Goal: Task Accomplishment & Management: Complete application form

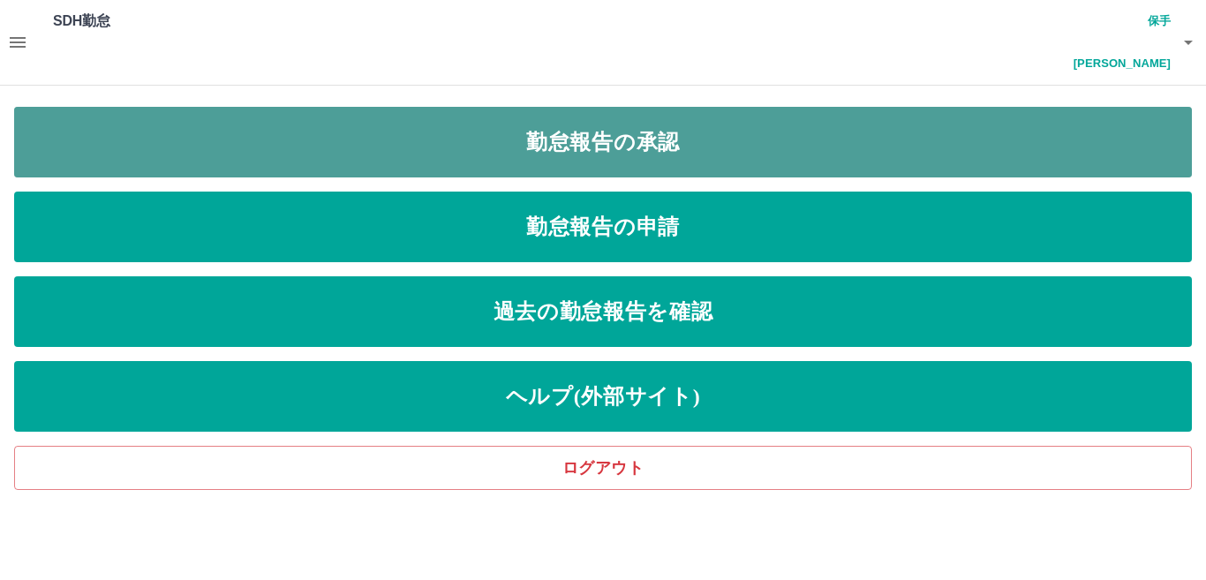
click at [691, 114] on link "勤怠報告の承認" at bounding box center [603, 142] width 1178 height 71
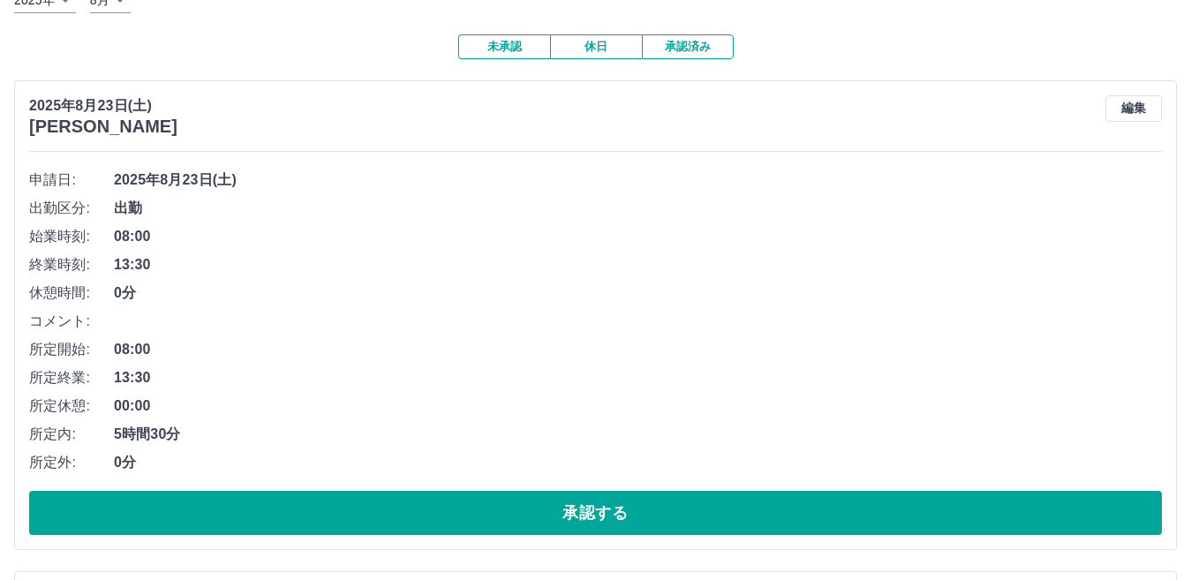
scroll to position [265, 0]
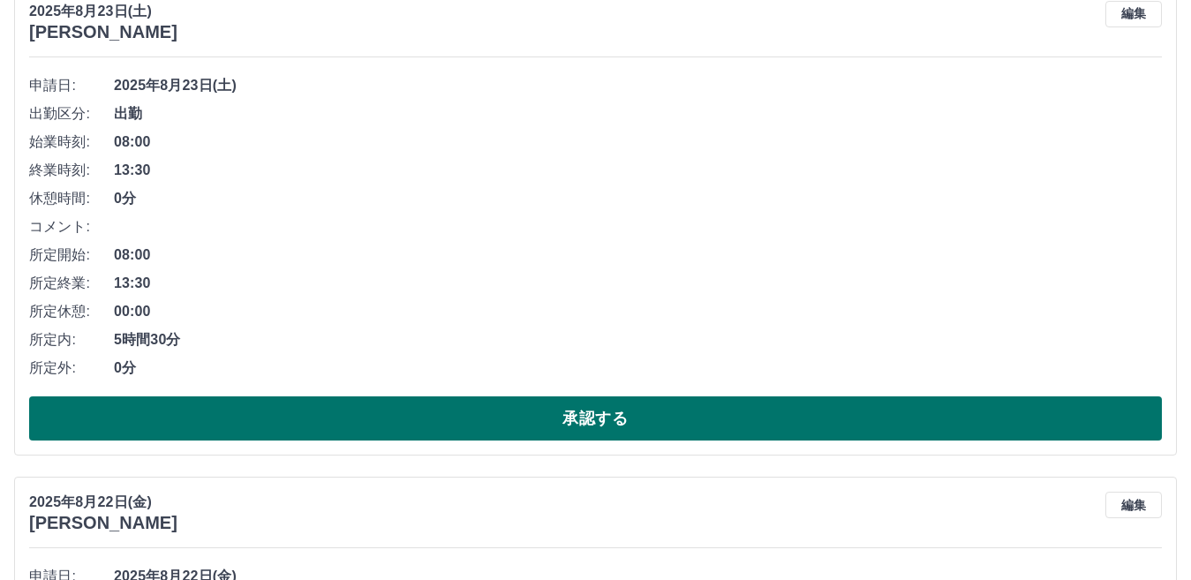
click at [543, 397] on button "承認する" at bounding box center [595, 419] width 1133 height 44
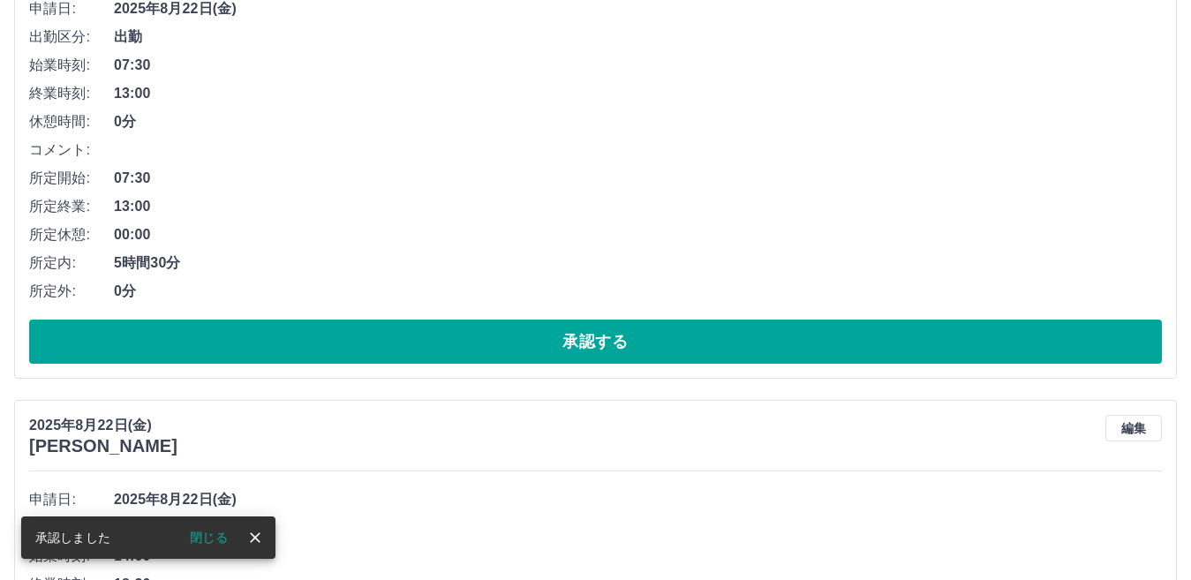
scroll to position [353, 0]
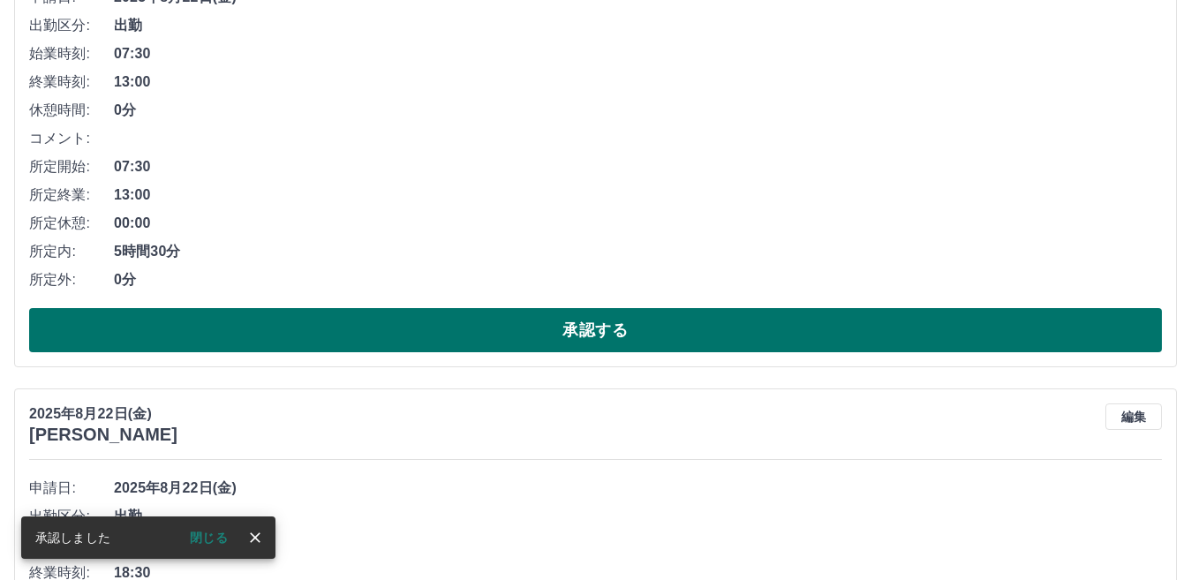
click at [677, 308] on button "承認する" at bounding box center [595, 330] width 1133 height 44
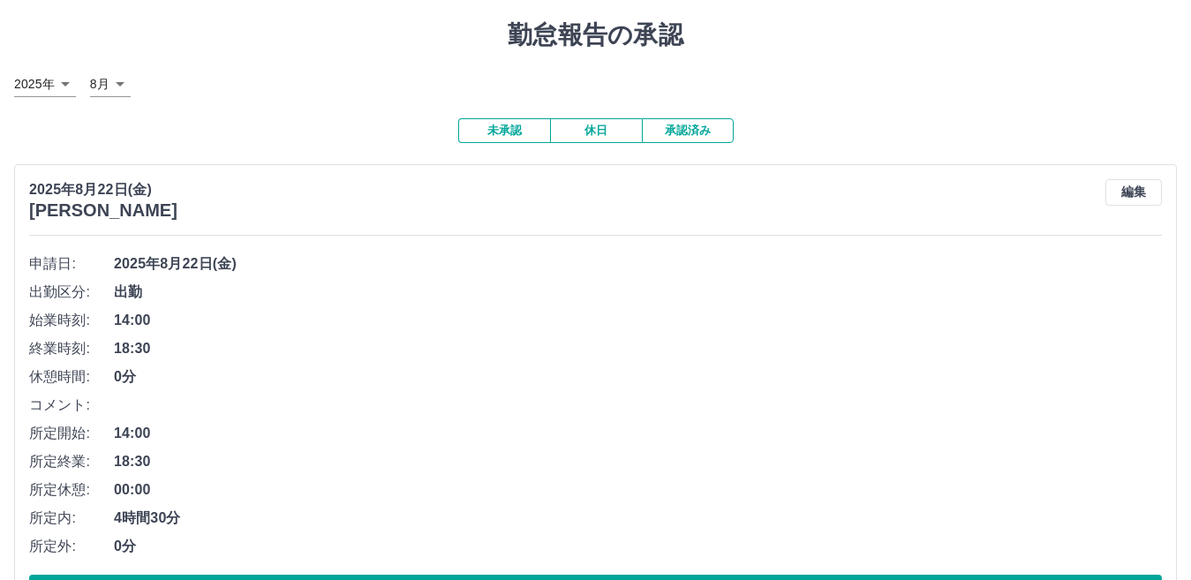
scroll to position [265, 0]
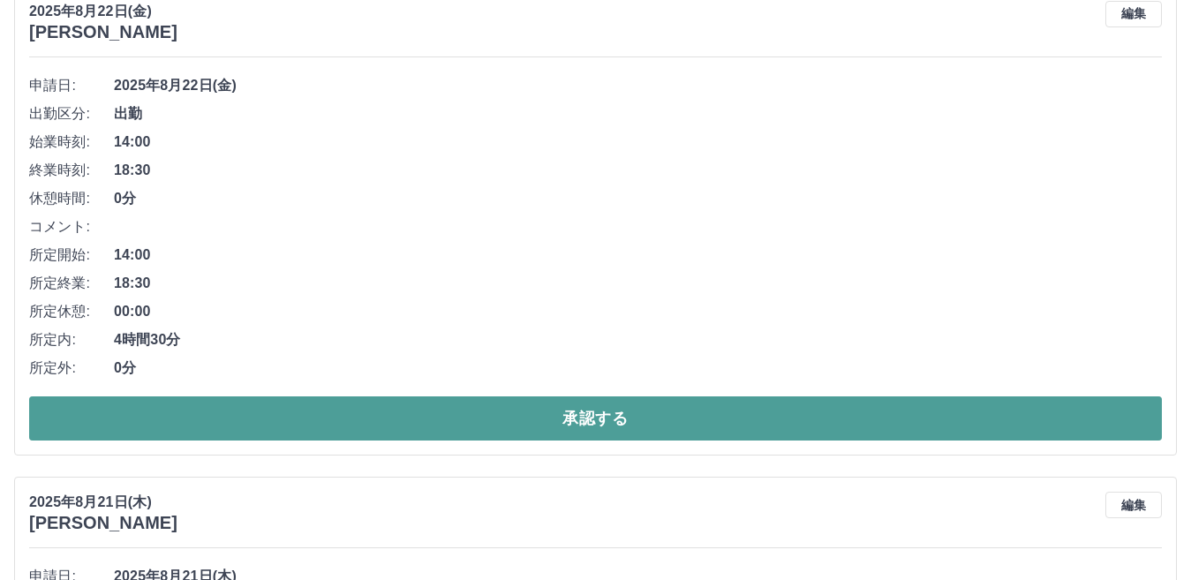
click at [577, 397] on button "承認する" at bounding box center [595, 419] width 1133 height 44
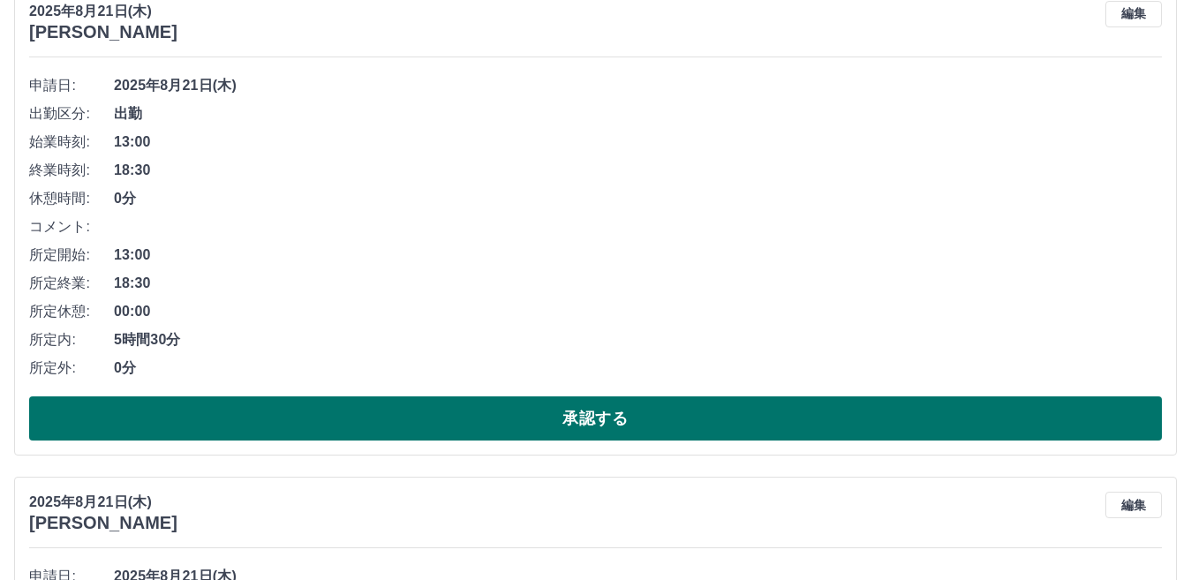
click at [580, 397] on button "承認する" at bounding box center [595, 419] width 1133 height 44
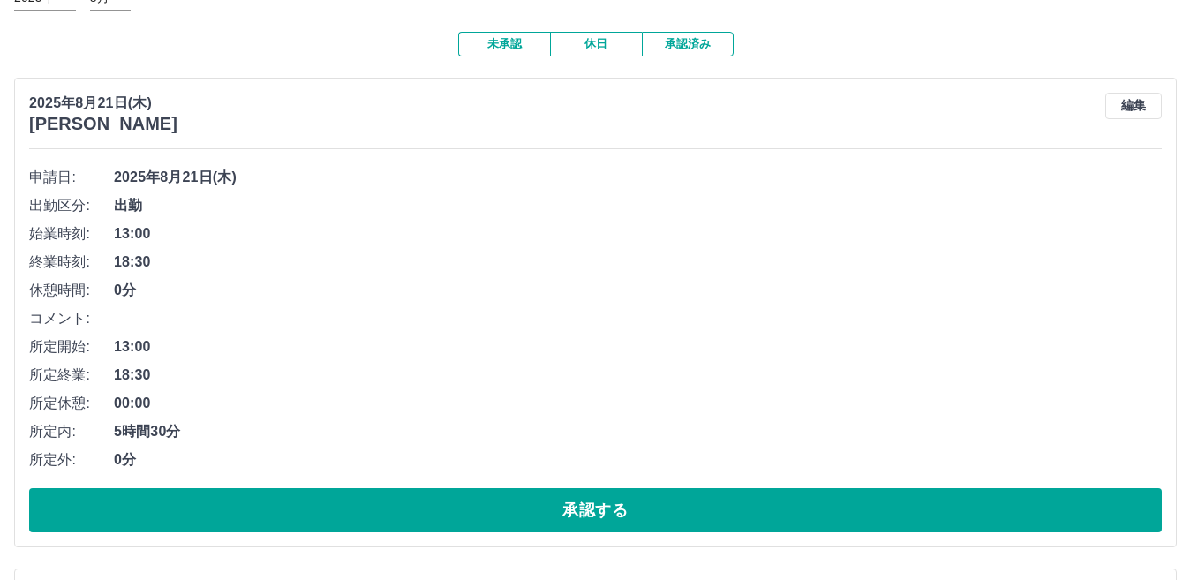
scroll to position [177, 0]
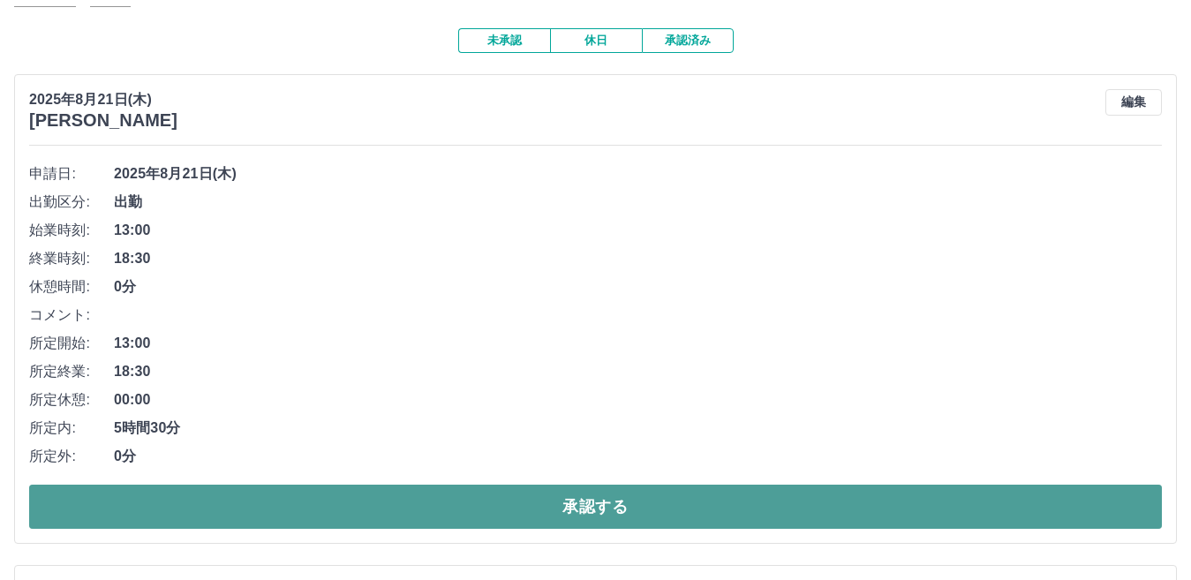
click at [836, 485] on button "承認する" at bounding box center [595, 507] width 1133 height 44
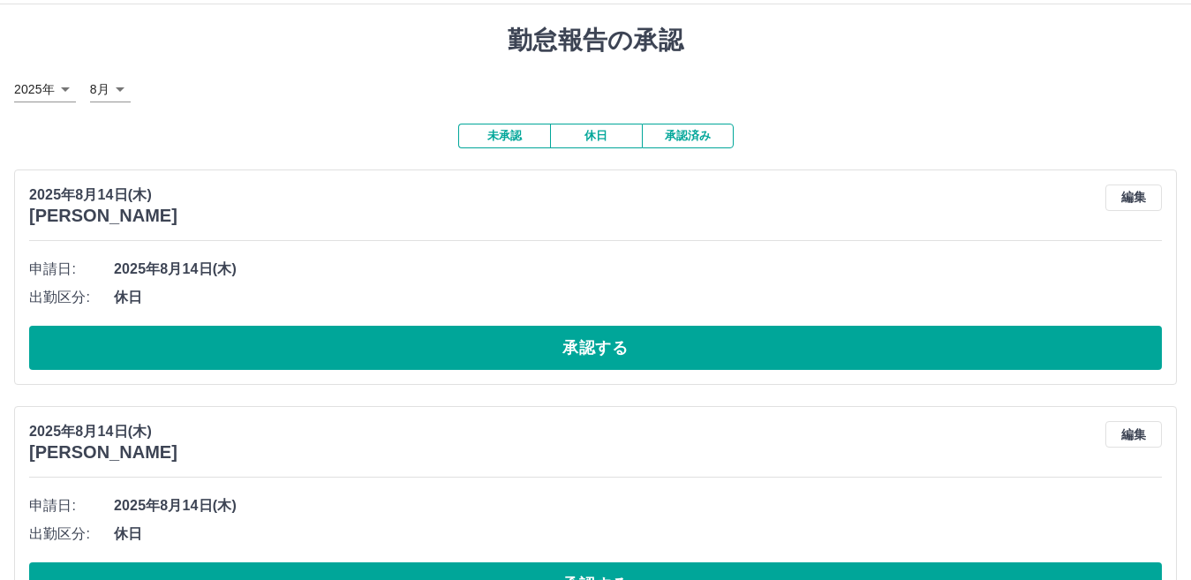
scroll to position [0, 0]
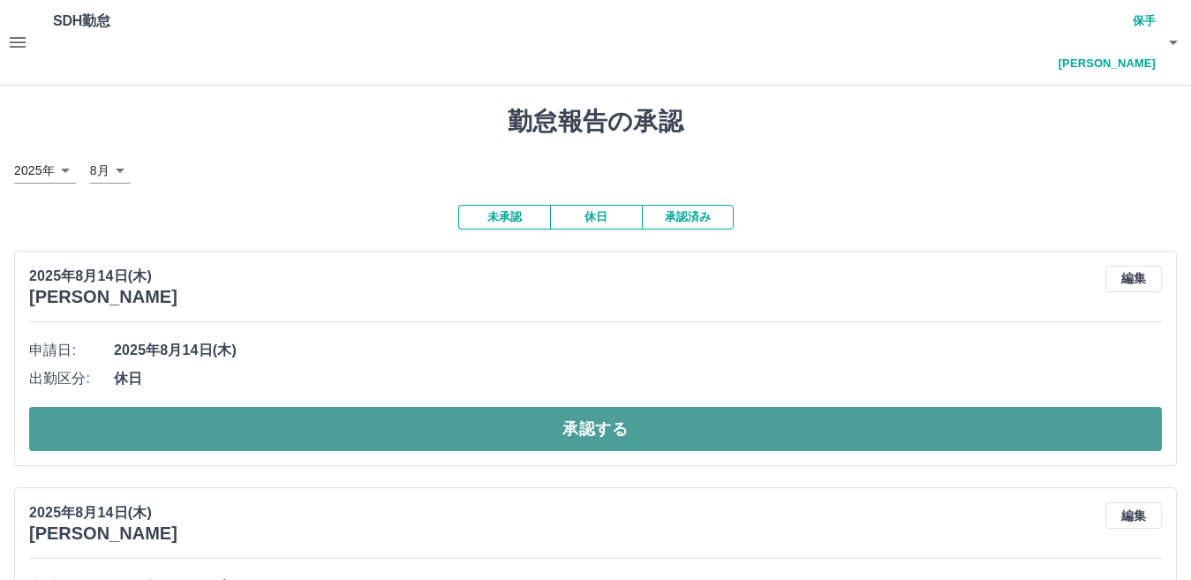
click at [1012, 407] on button "承認する" at bounding box center [595, 429] width 1133 height 44
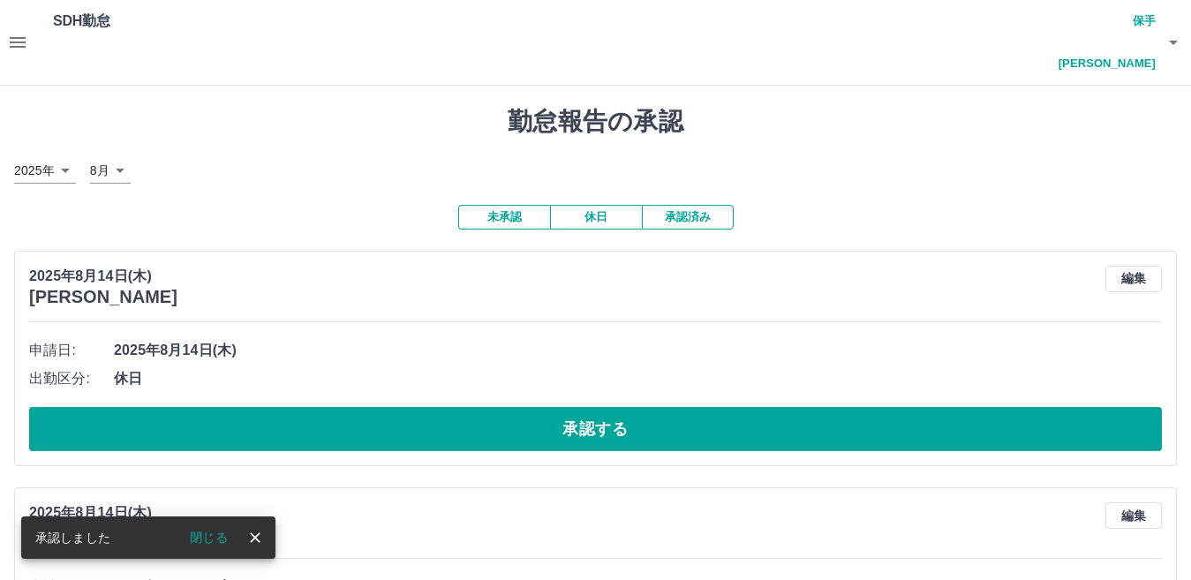
click at [1009, 407] on button "承認する" at bounding box center [595, 429] width 1133 height 44
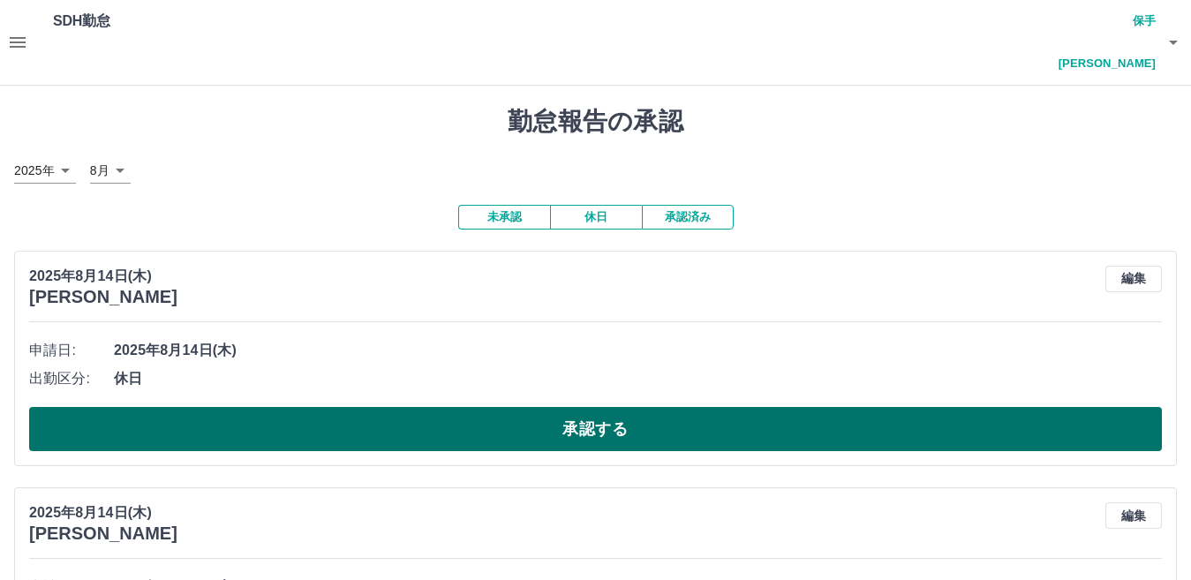
click at [728, 407] on button "承認する" at bounding box center [595, 429] width 1133 height 44
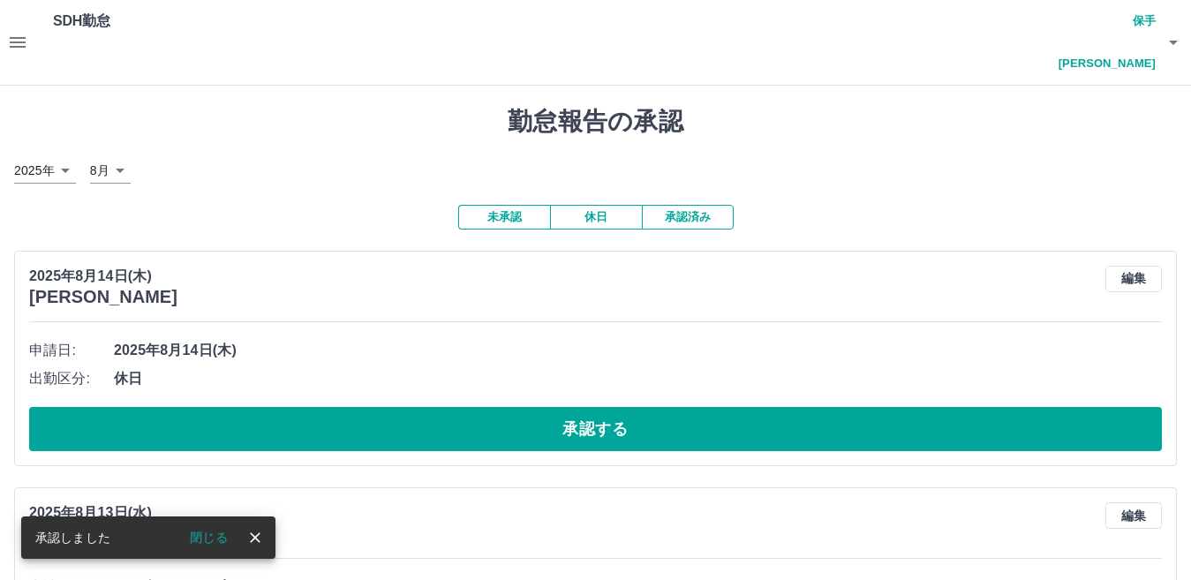
click at [728, 407] on button "承認する" at bounding box center [595, 429] width 1133 height 44
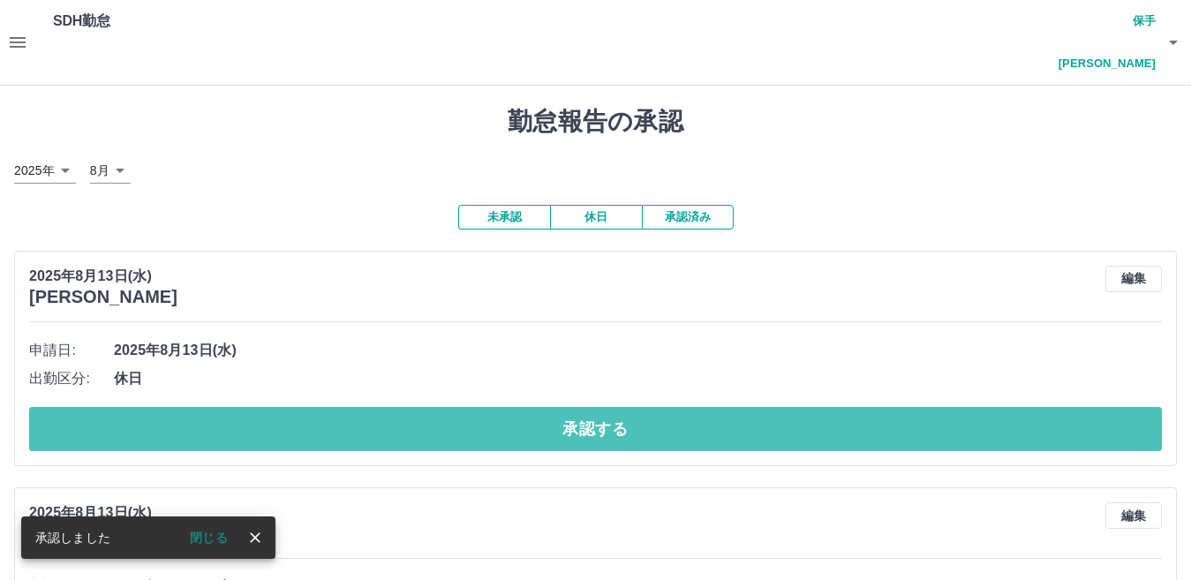
click at [728, 407] on button "承認する" at bounding box center [595, 429] width 1133 height 44
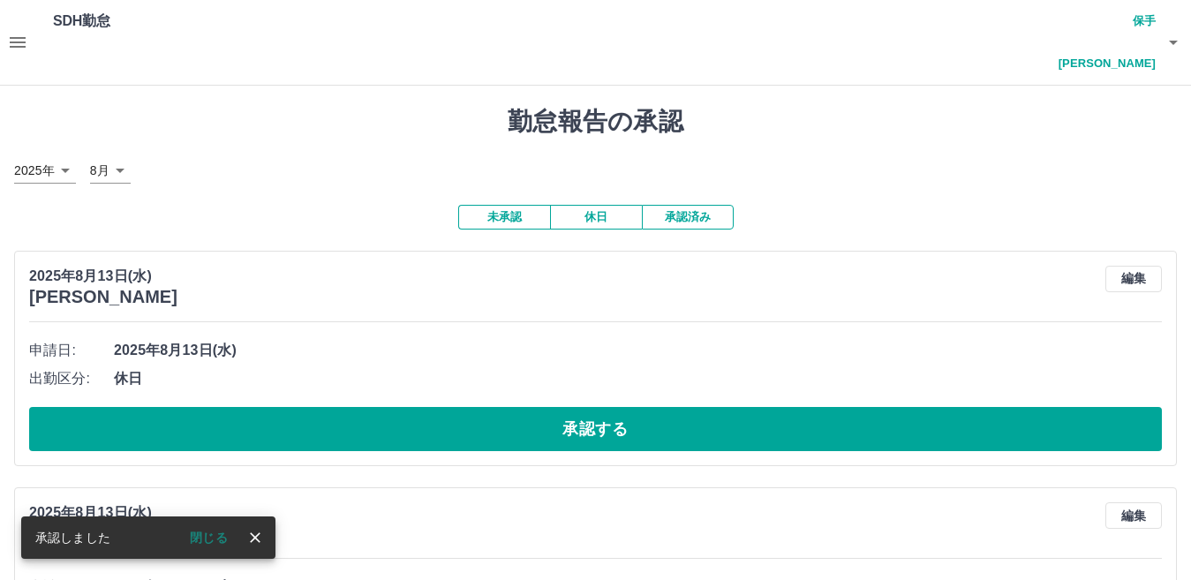
click at [728, 407] on button "承認する" at bounding box center [595, 429] width 1133 height 44
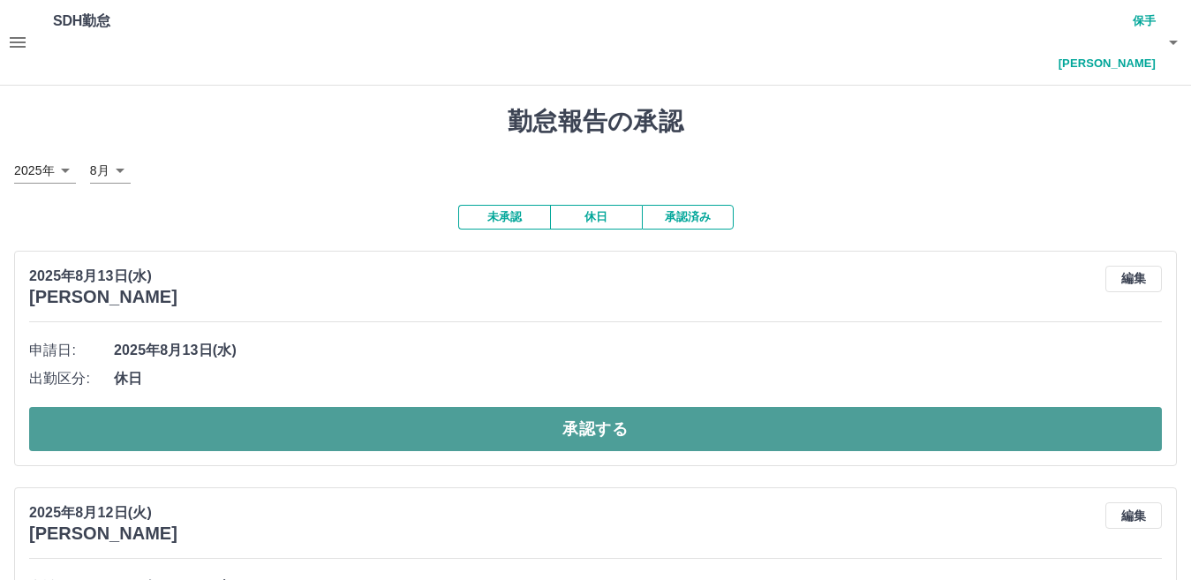
click at [725, 407] on button "承認する" at bounding box center [595, 429] width 1133 height 44
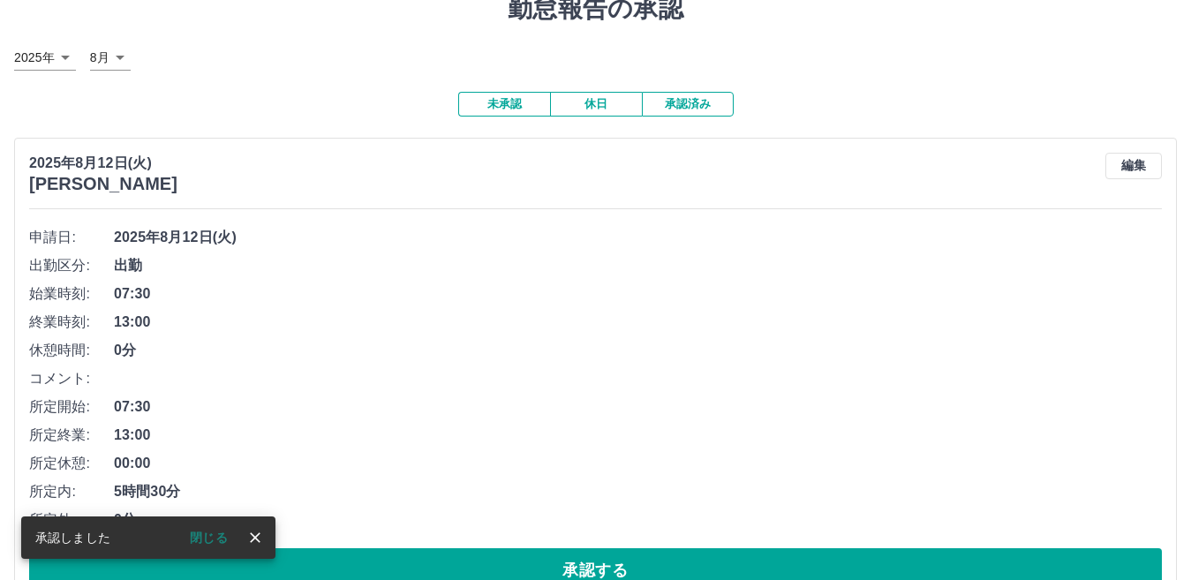
scroll to position [121, 0]
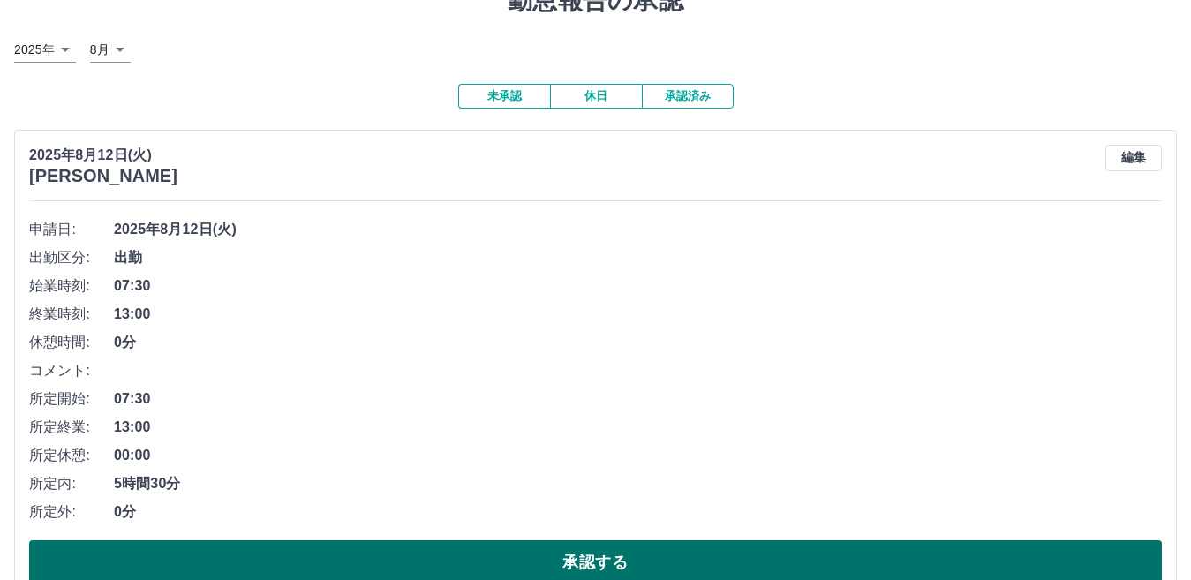
click at [675, 541] on button "承認する" at bounding box center [595, 563] width 1133 height 44
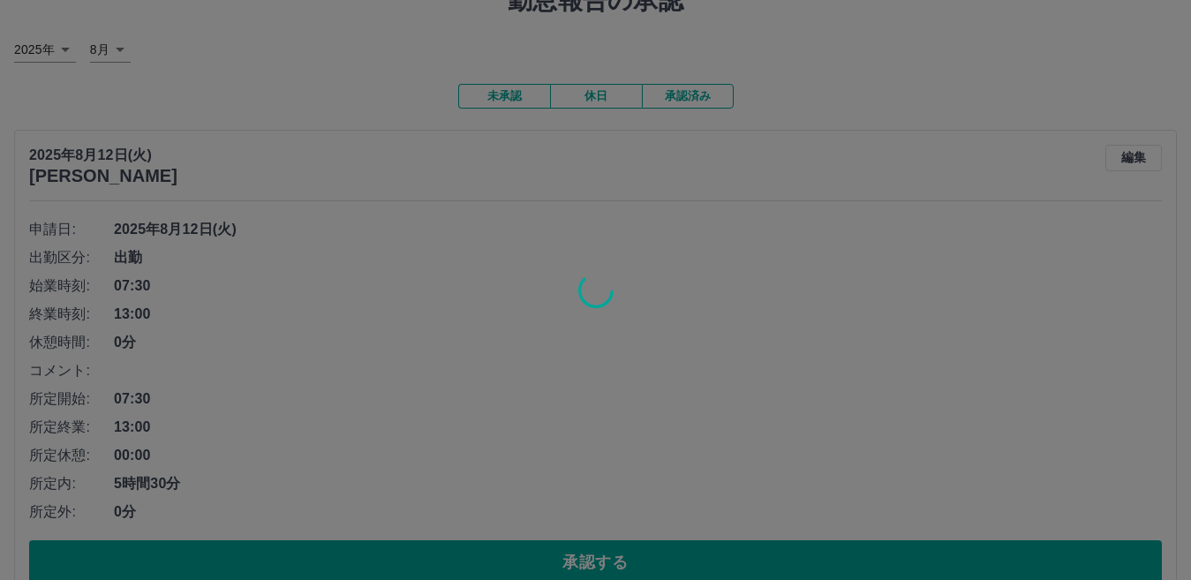
scroll to position [0, 0]
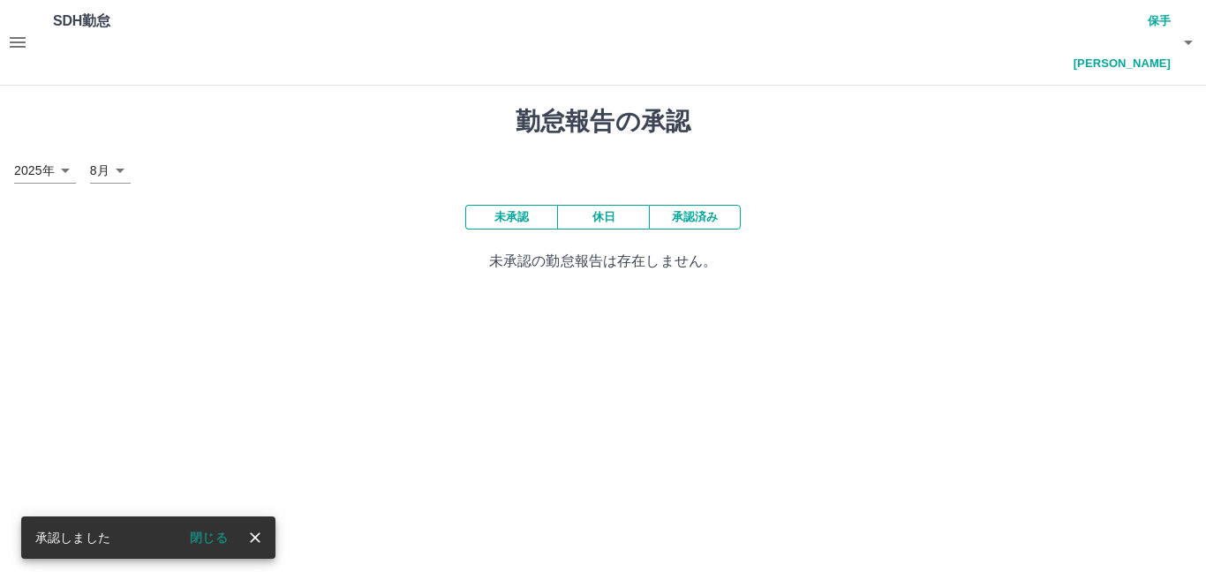
click at [26, 32] on icon "button" at bounding box center [17, 42] width 21 height 21
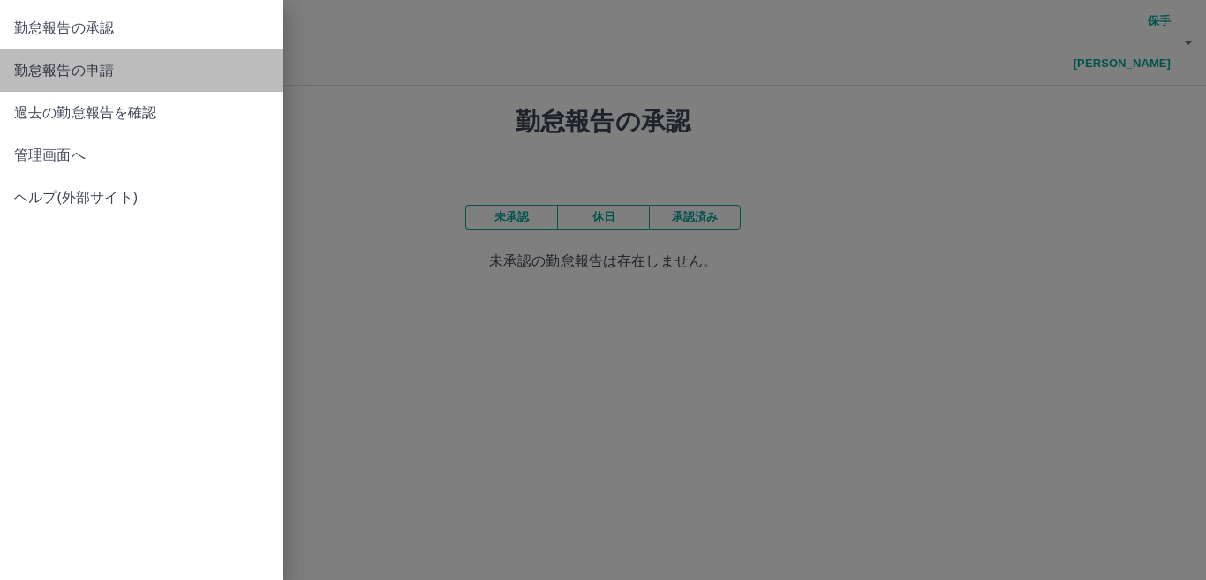
click at [66, 84] on link "勤怠報告の申請" at bounding box center [141, 70] width 283 height 42
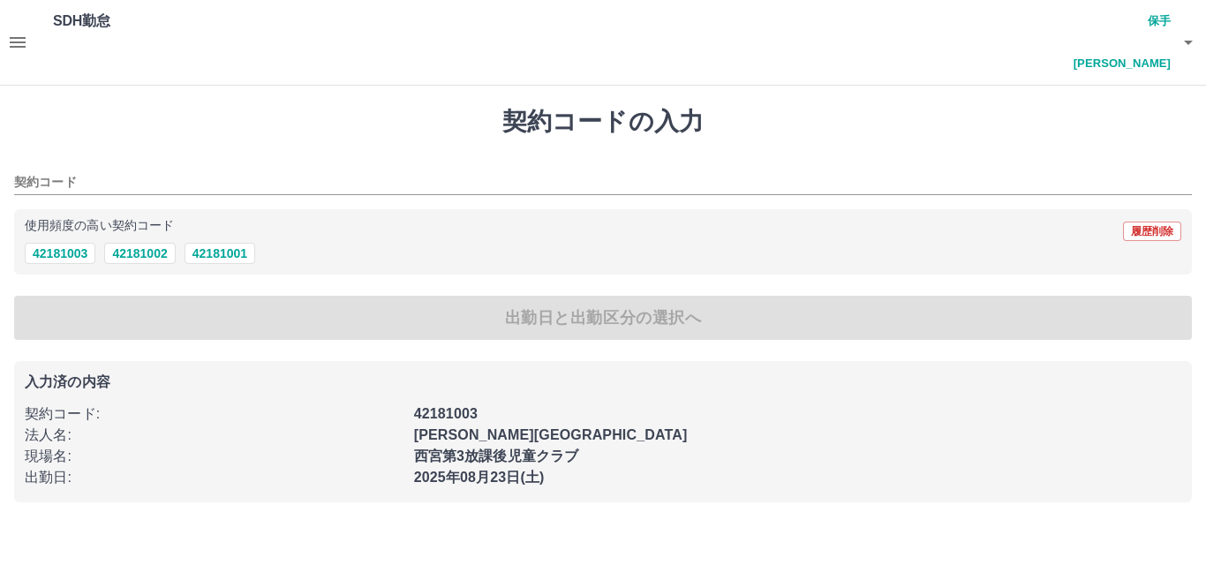
type input "********"
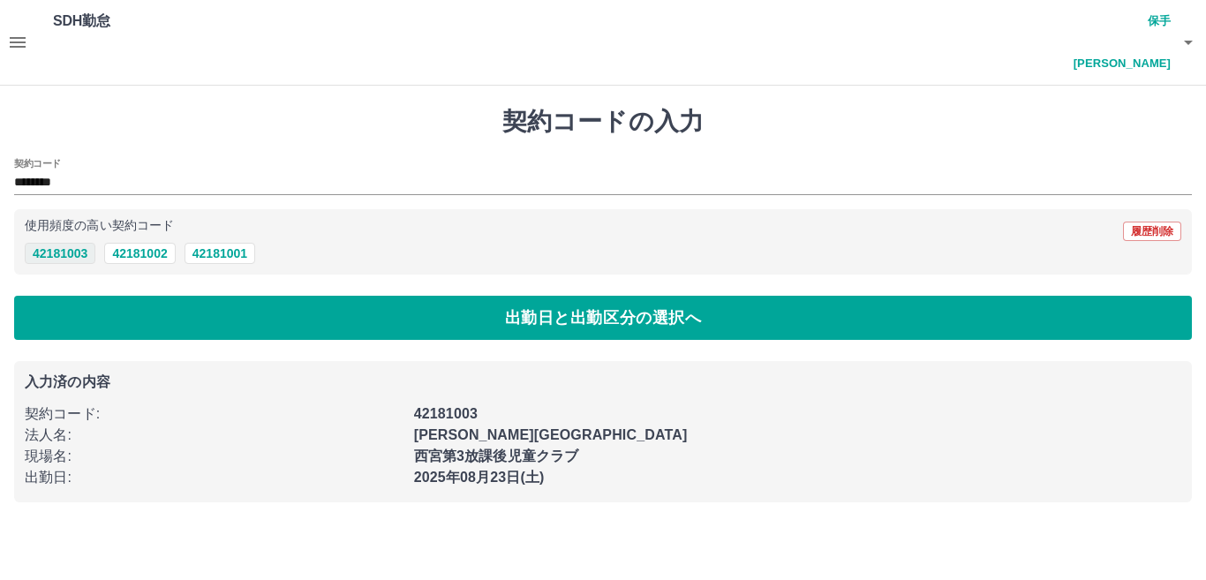
click at [58, 243] on button "42181003" at bounding box center [60, 253] width 71 height 21
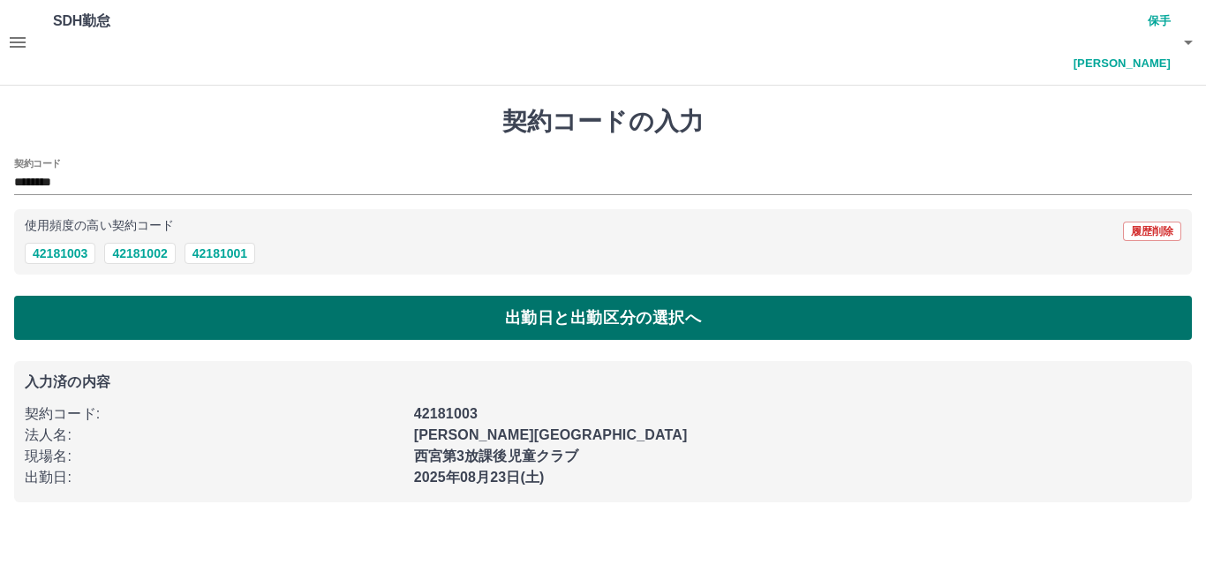
click at [147, 296] on button "出勤日と出勤区分の選択へ" at bounding box center [603, 318] width 1178 height 44
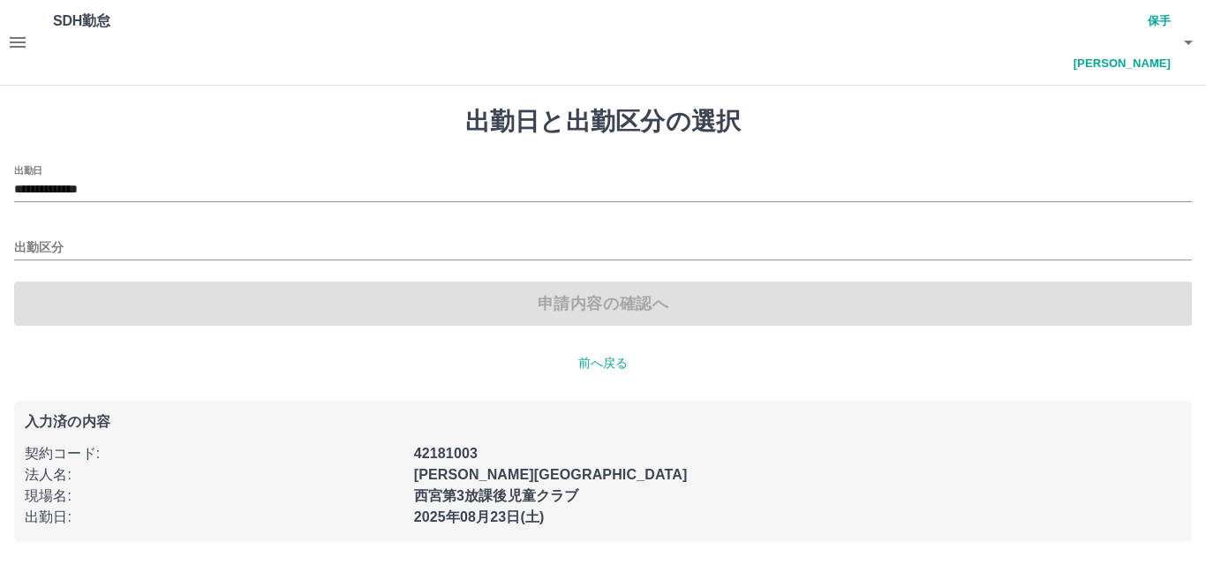
click at [273, 223] on div "**********" at bounding box center [603, 245] width 1178 height 161
click at [281, 238] on input "出勤区分" at bounding box center [603, 249] width 1178 height 22
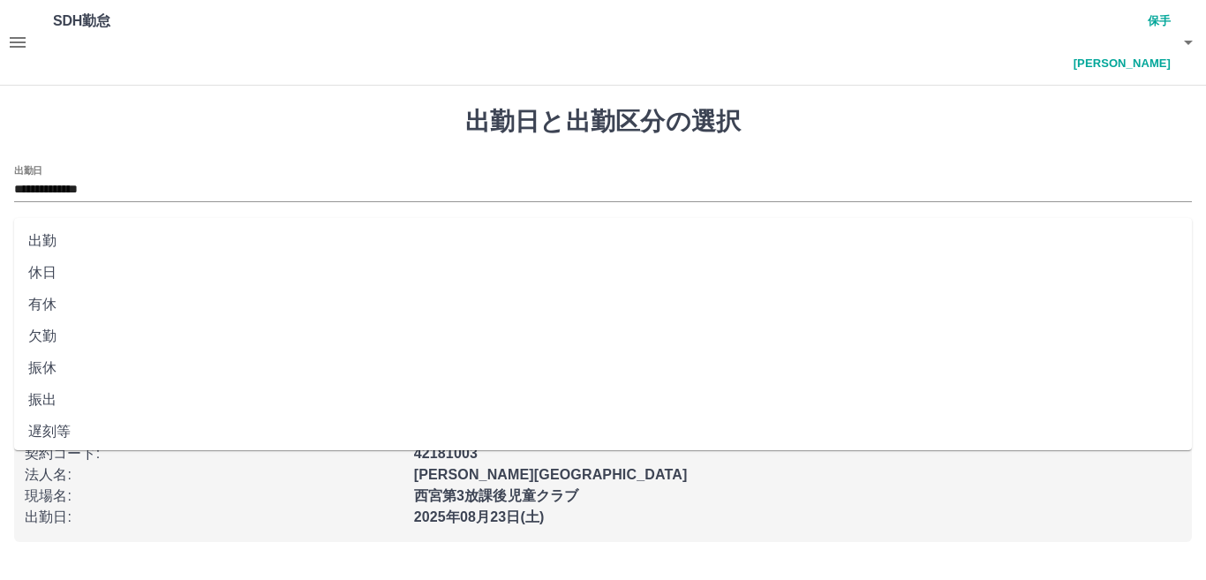
click at [211, 256] on li "出勤" at bounding box center [603, 241] width 1178 height 32
type input "**"
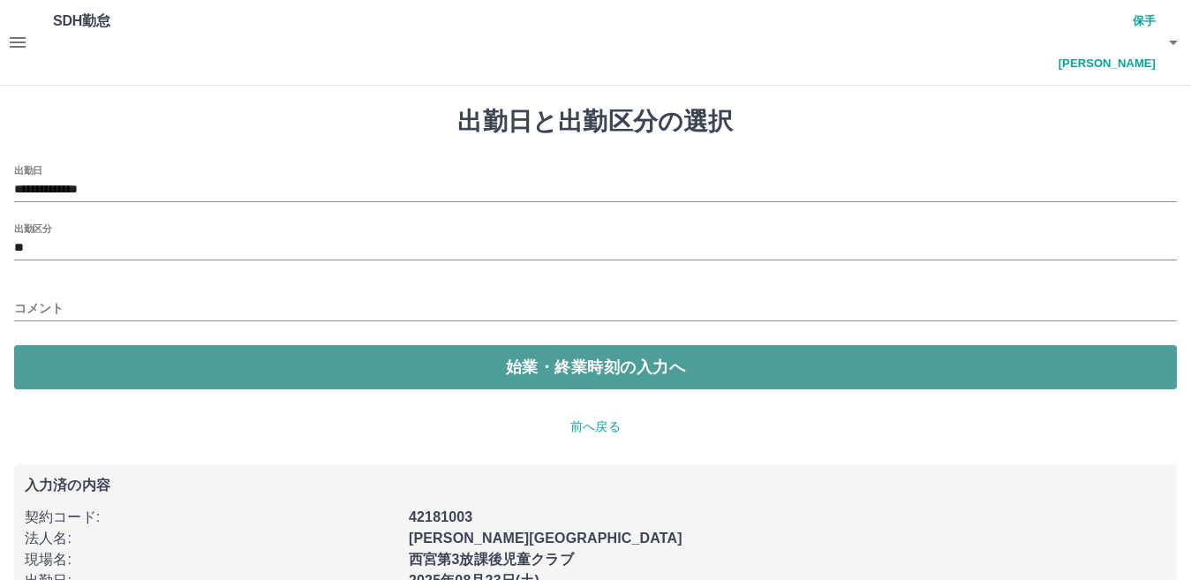
click at [215, 345] on button "始業・終業時刻の入力へ" at bounding box center [595, 367] width 1163 height 44
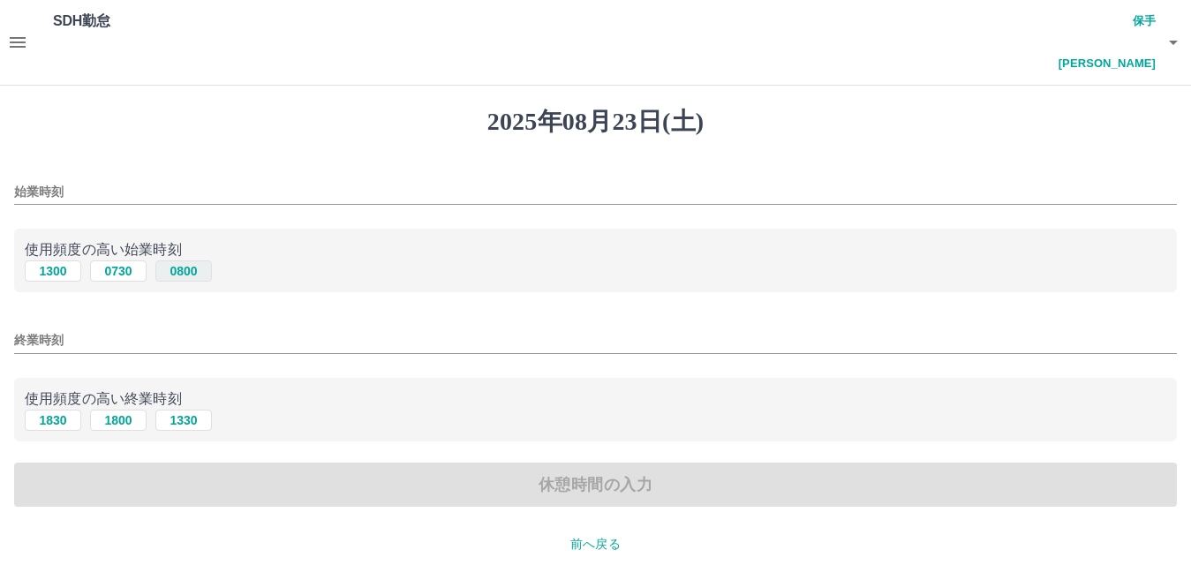
click at [189, 261] on button "0800" at bounding box center [183, 271] width 57 height 21
type input "****"
click at [201, 328] on input "終業時刻" at bounding box center [595, 341] width 1163 height 26
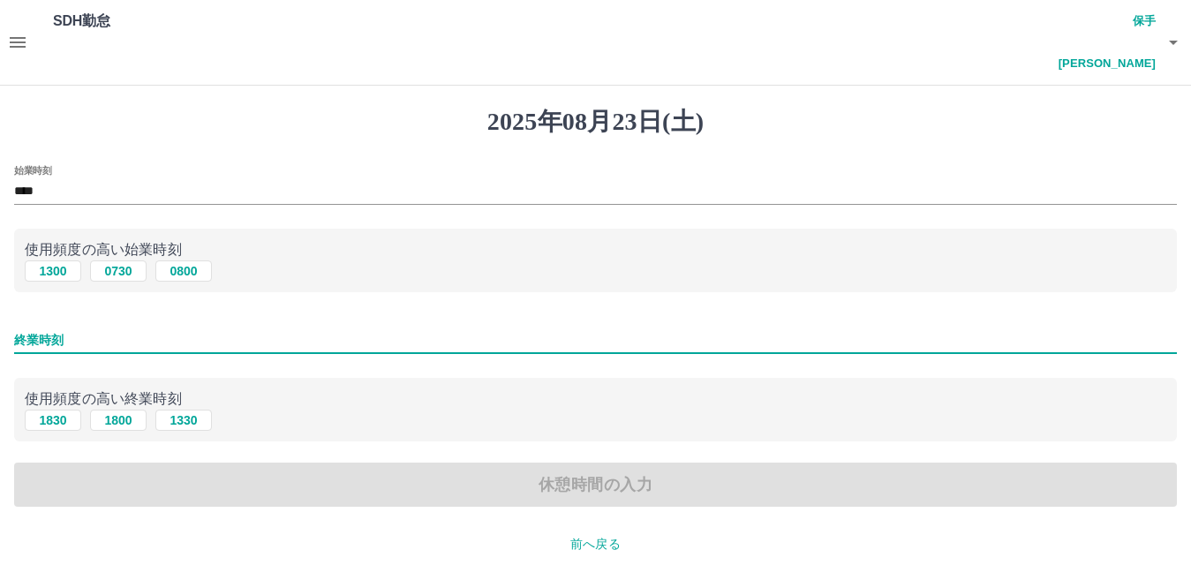
type input "****"
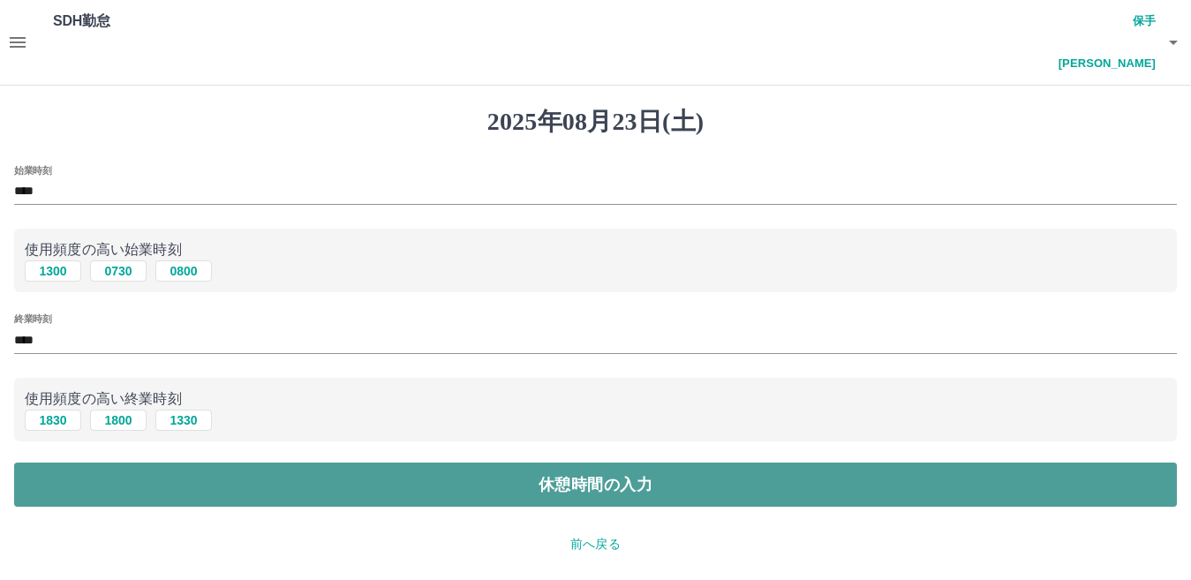
click at [387, 463] on button "休憩時間の入力" at bounding box center [595, 485] width 1163 height 44
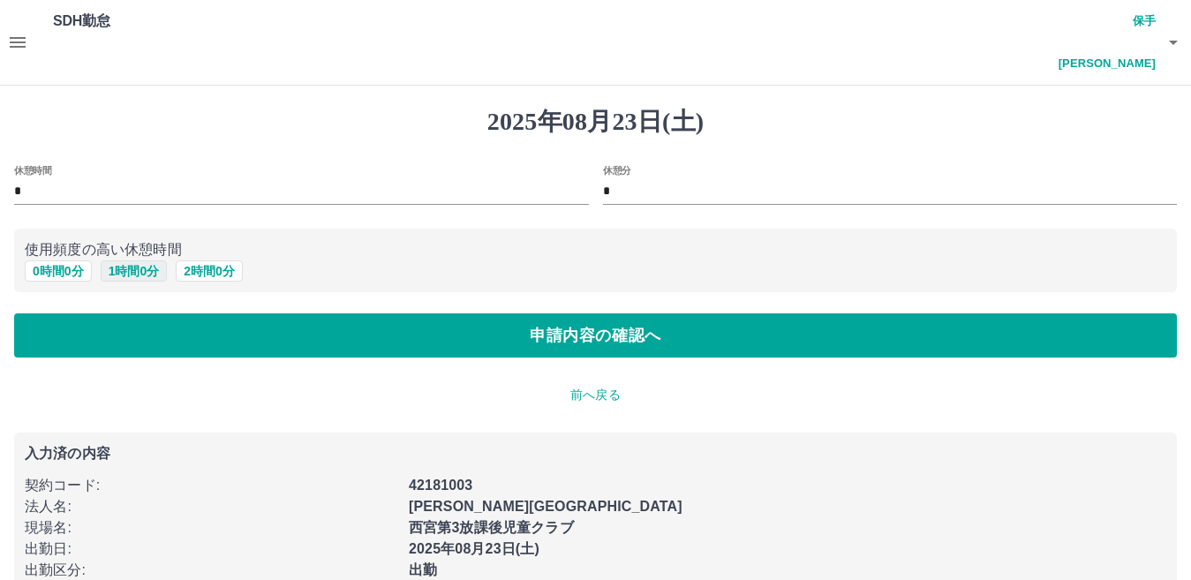
click at [134, 261] on button "1 時間 0 分" at bounding box center [134, 271] width 67 height 21
type input "*"
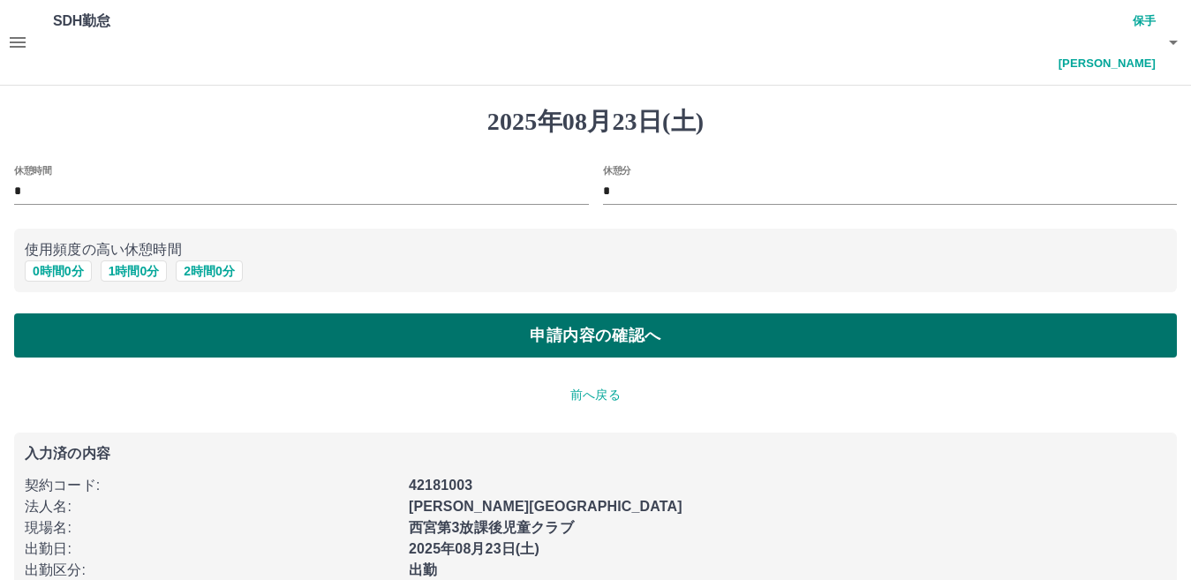
click at [131, 314] on button "申請内容の確認へ" at bounding box center [595, 336] width 1163 height 44
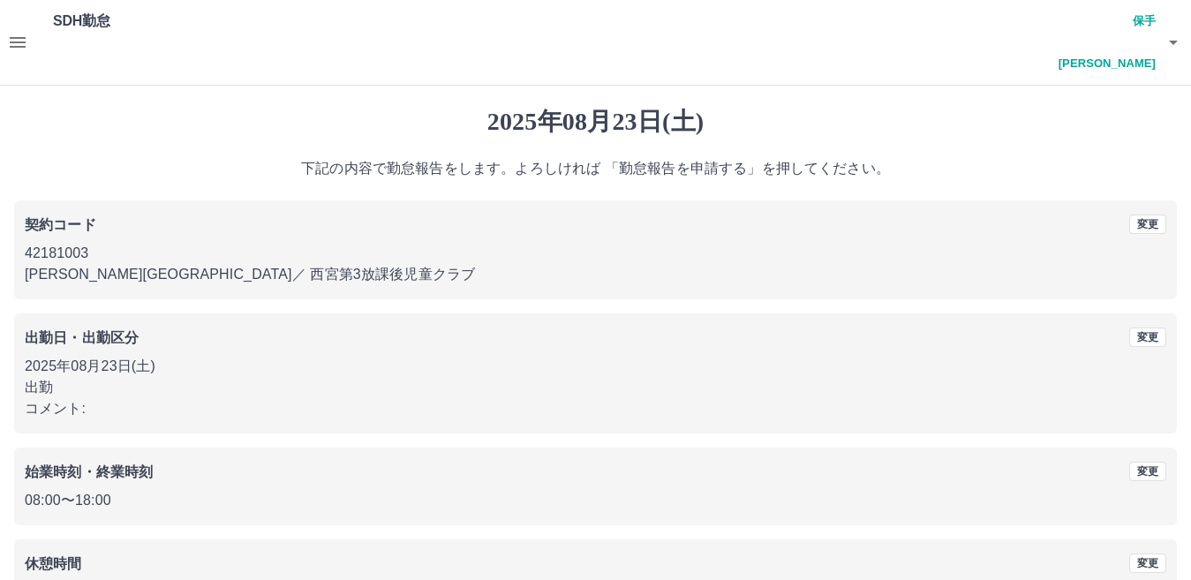
scroll to position [81, 0]
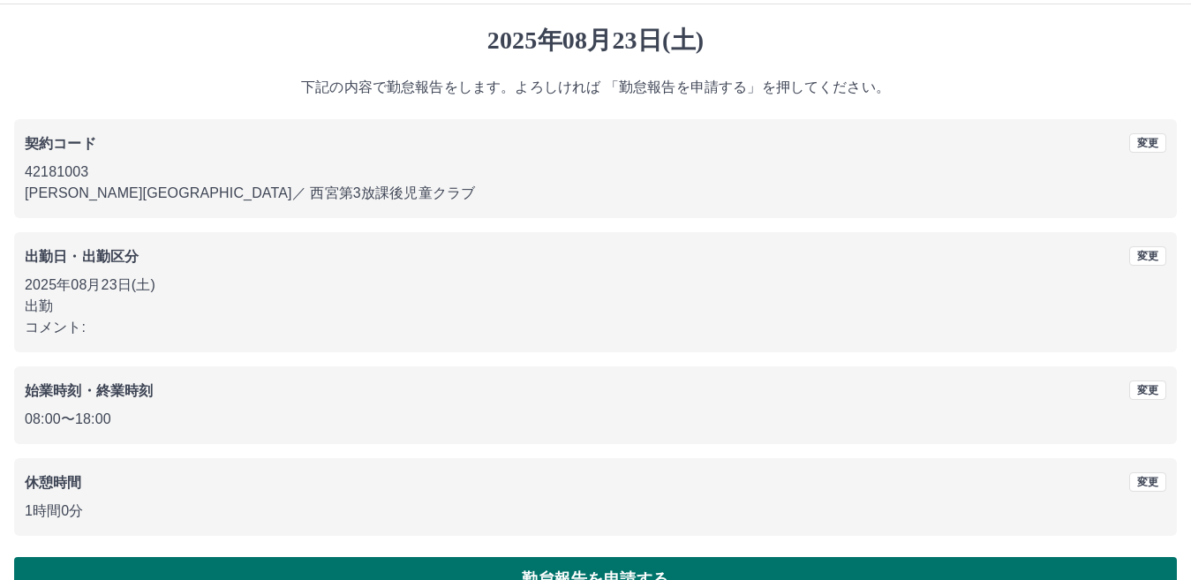
click at [599, 557] on button "勤怠報告を申請する" at bounding box center [595, 579] width 1163 height 44
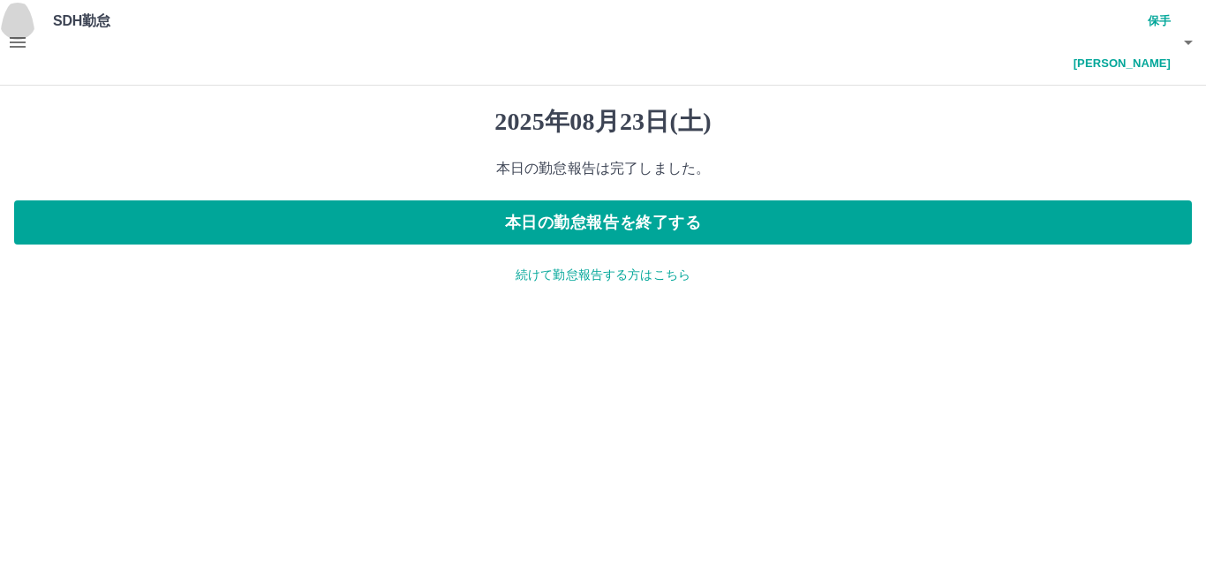
click at [16, 37] on icon "button" at bounding box center [18, 42] width 16 height 11
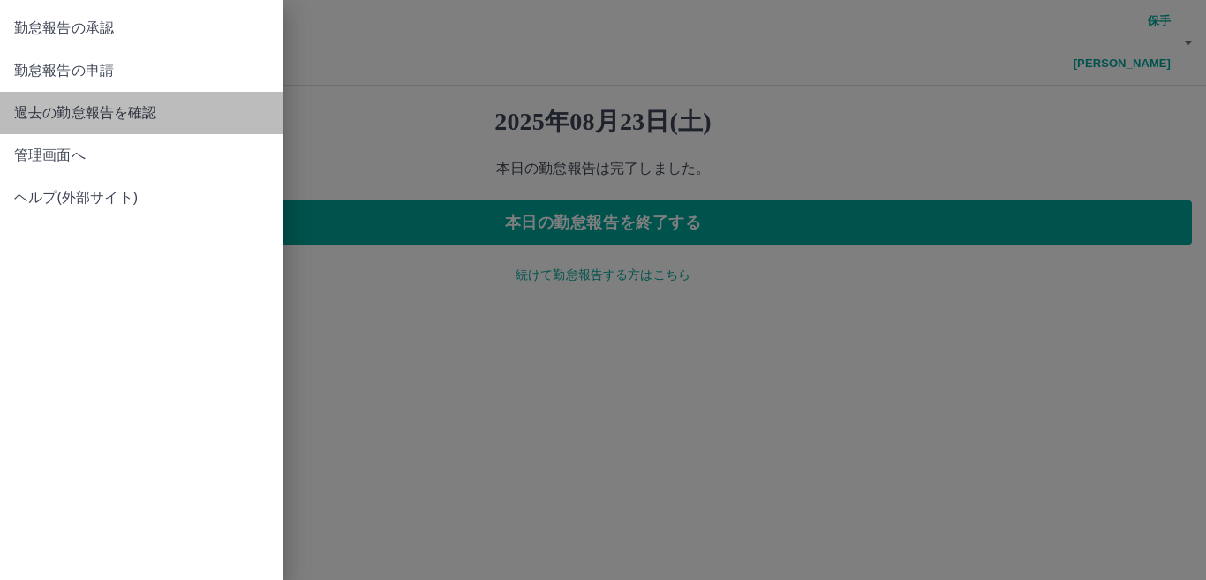
click at [120, 126] on link "過去の勤怠報告を確認" at bounding box center [141, 113] width 283 height 42
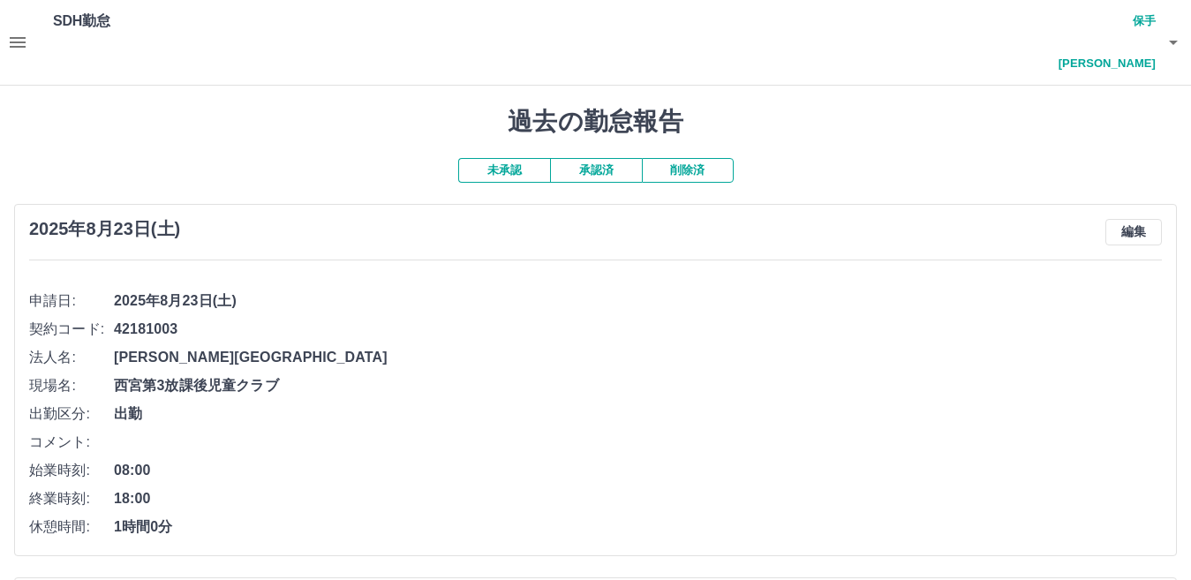
click at [22, 37] on icon "button" at bounding box center [18, 42] width 16 height 11
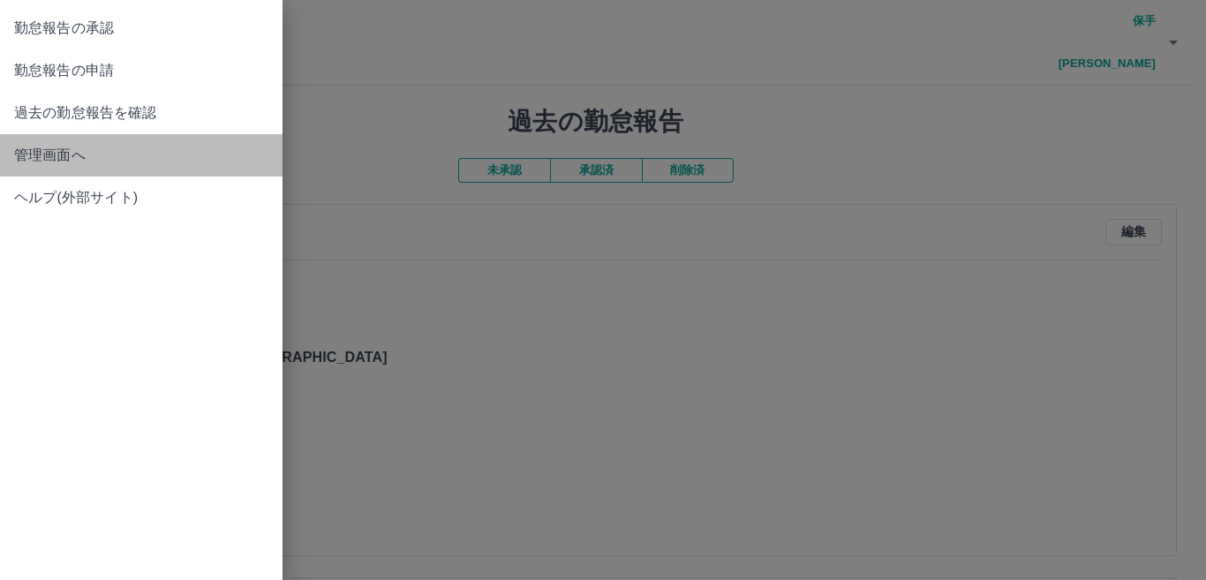
click at [123, 163] on span "管理画面へ" at bounding box center [141, 155] width 254 height 21
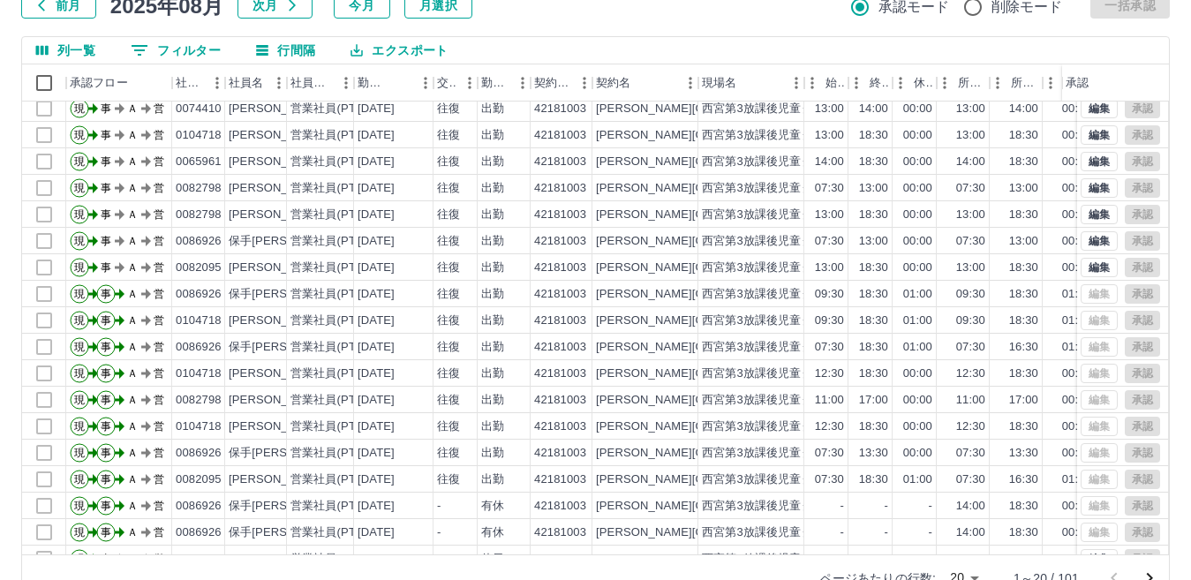
scroll to position [92, 0]
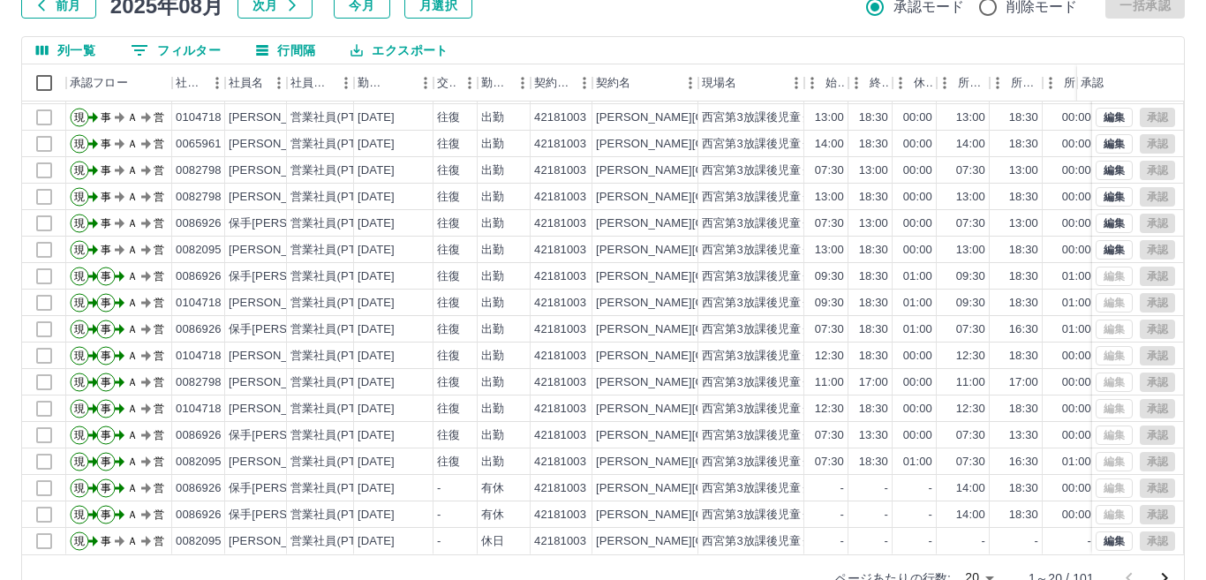
click at [966, 539] on body "SDH勤怠 保手[PERSON_NAME] 勤務実績承認 前月 [DATE] 次月 今月 月選択 承認モード 削除モード 一括承認 列一覧 0 フィルター 行…" at bounding box center [603, 228] width 1206 height 789
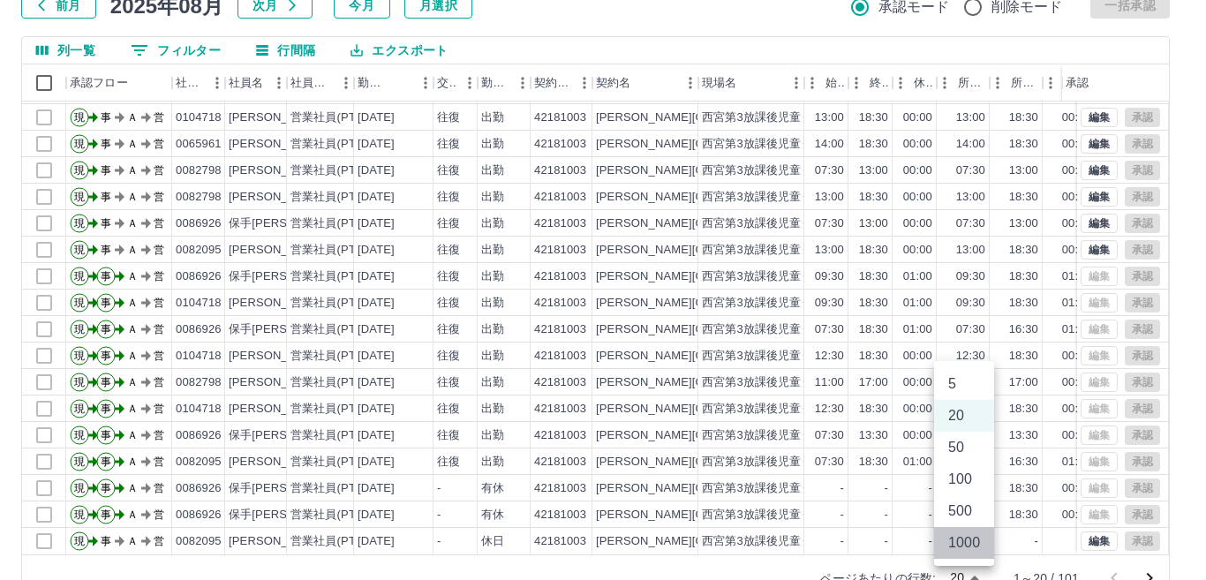
click at [966, 548] on li "1000" at bounding box center [964, 543] width 60 height 32
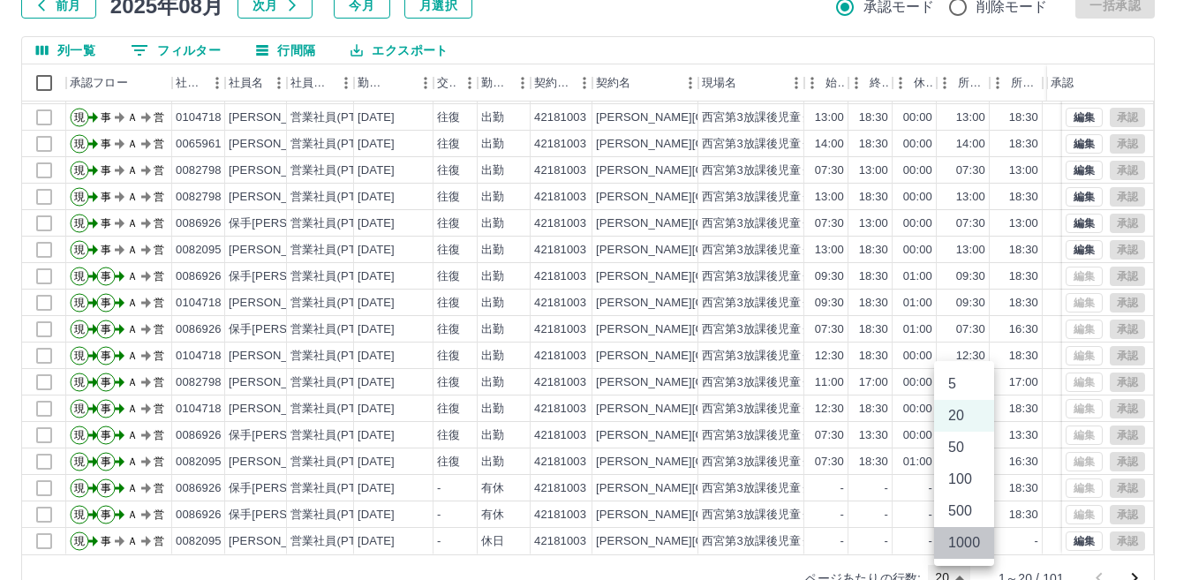
type input "****"
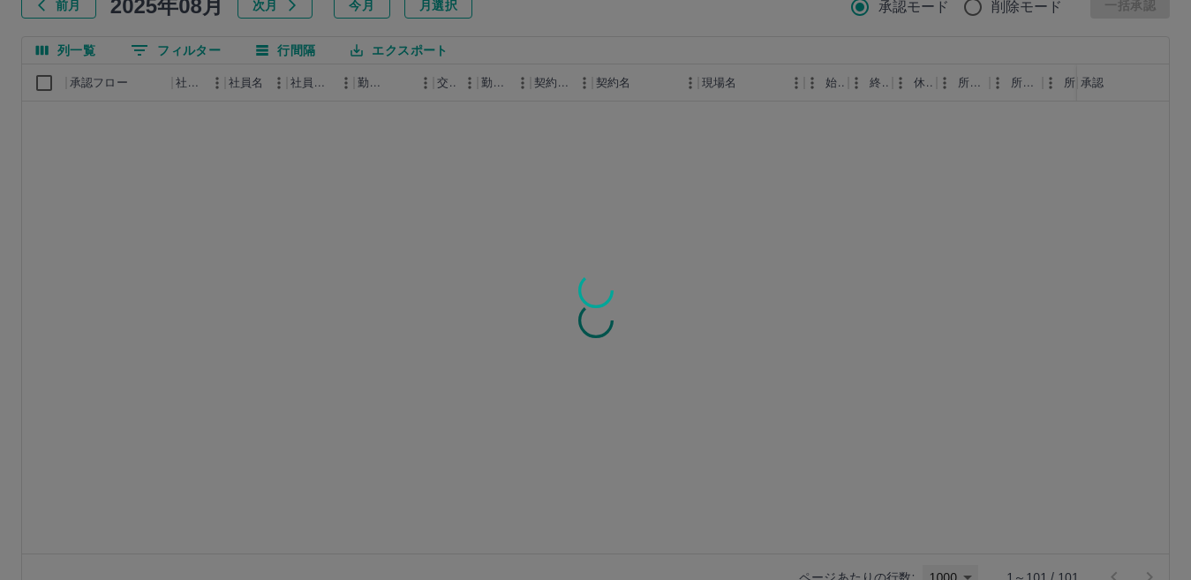
scroll to position [0, 0]
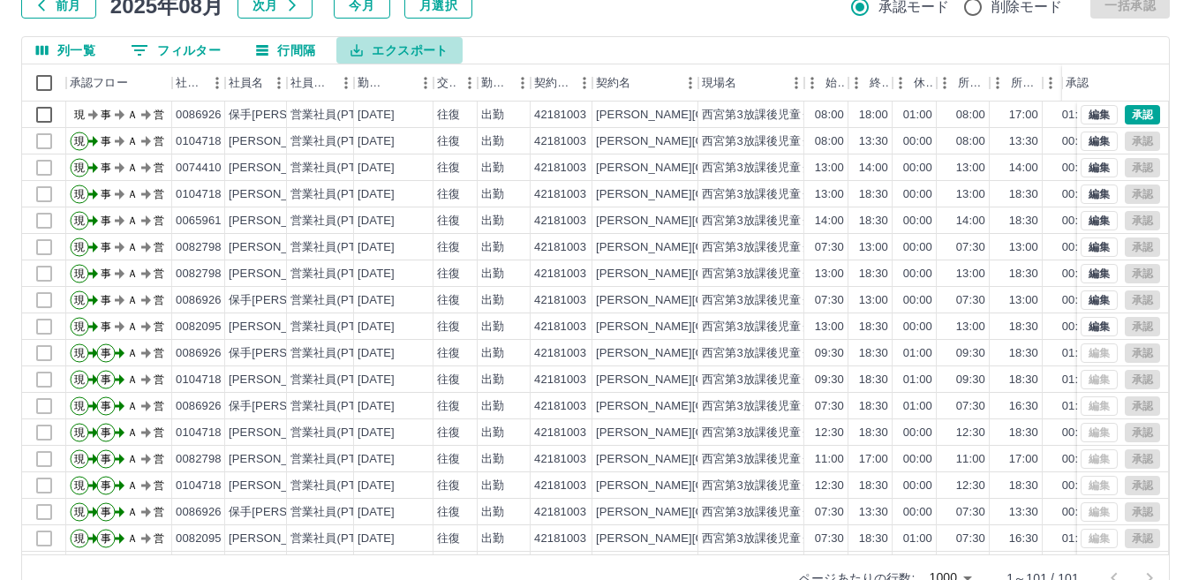
click at [361, 42] on icon "エクスポート" at bounding box center [357, 50] width 16 height 16
click at [397, 40] on li "CSVダウンロード" at bounding box center [408, 44] width 143 height 32
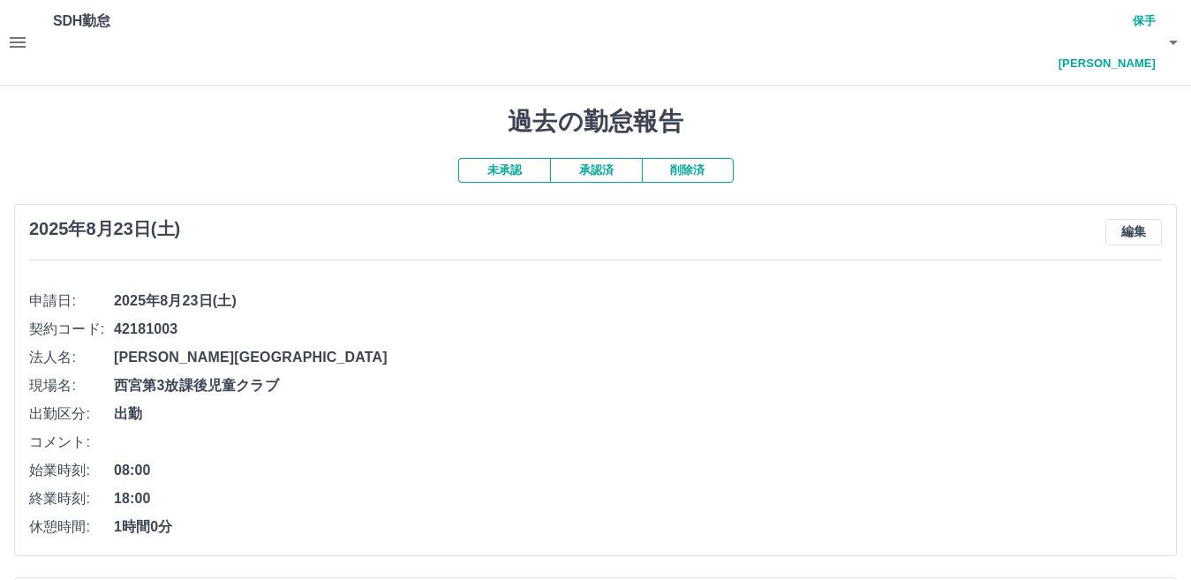
click at [25, 32] on icon "button" at bounding box center [17, 42] width 21 height 21
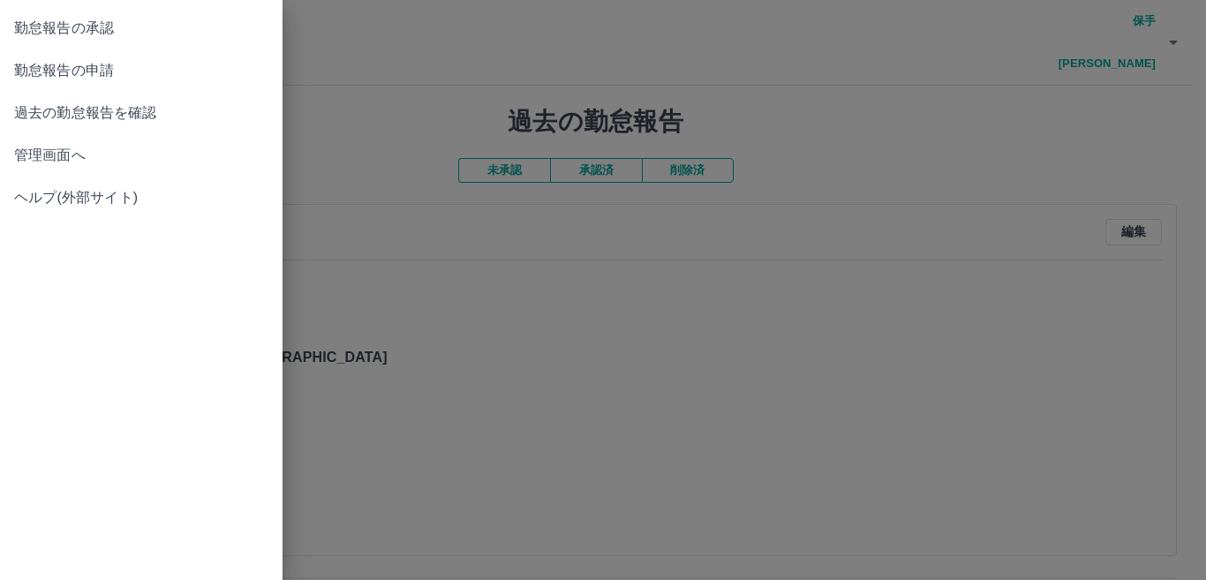
click at [47, 87] on link "勤怠報告の申請" at bounding box center [141, 70] width 283 height 42
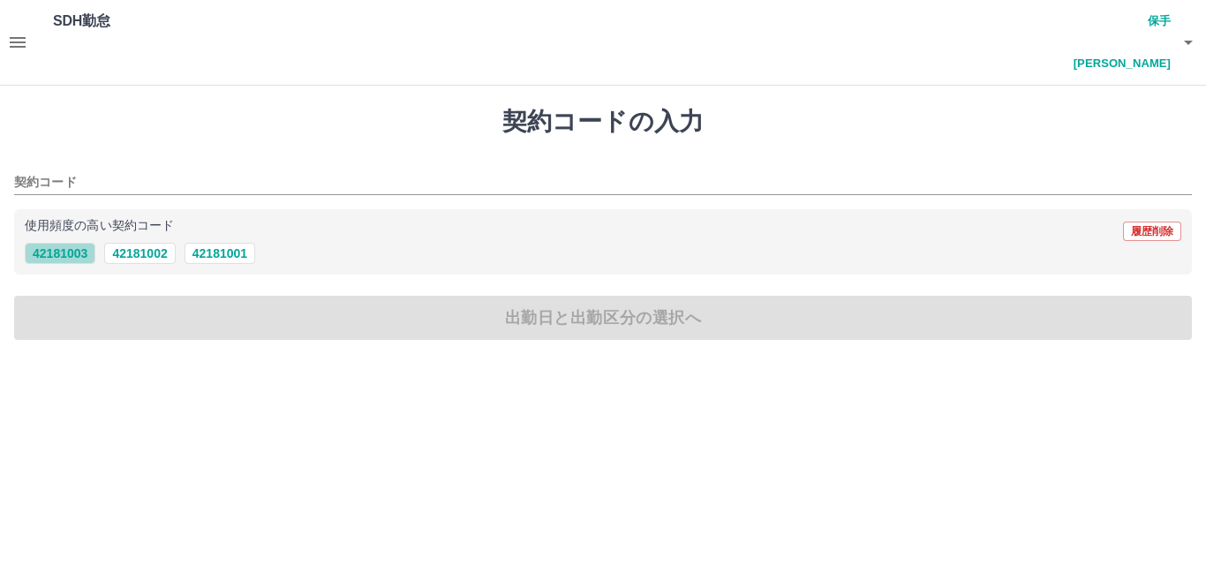
click at [77, 243] on button "42181003" at bounding box center [60, 253] width 71 height 21
type input "********"
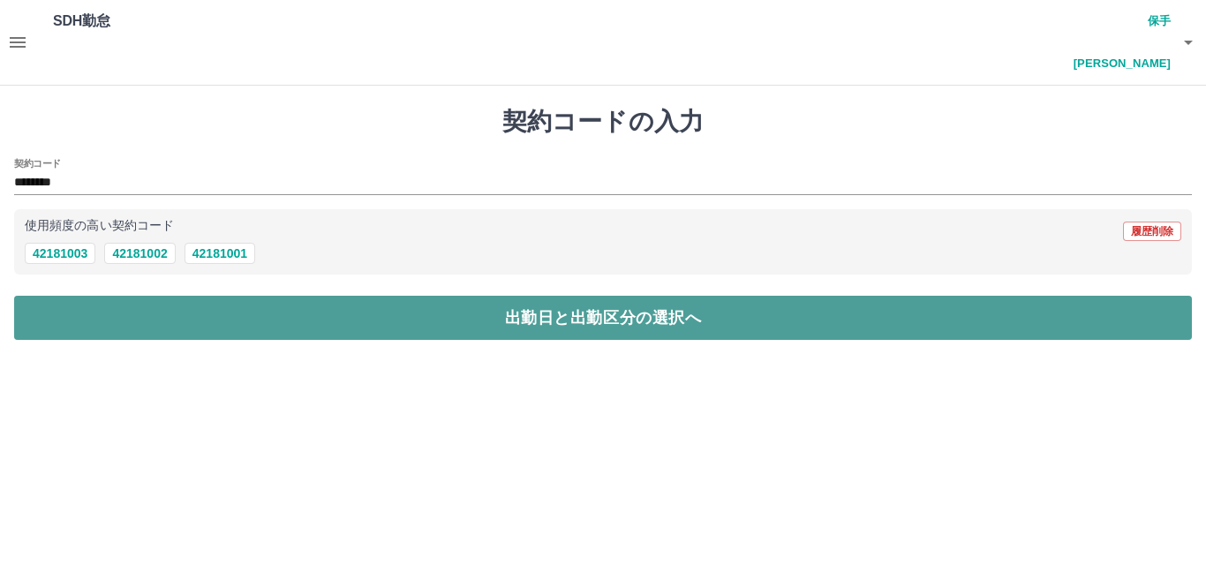
click at [100, 296] on button "出勤日と出勤区分の選択へ" at bounding box center [603, 318] width 1178 height 44
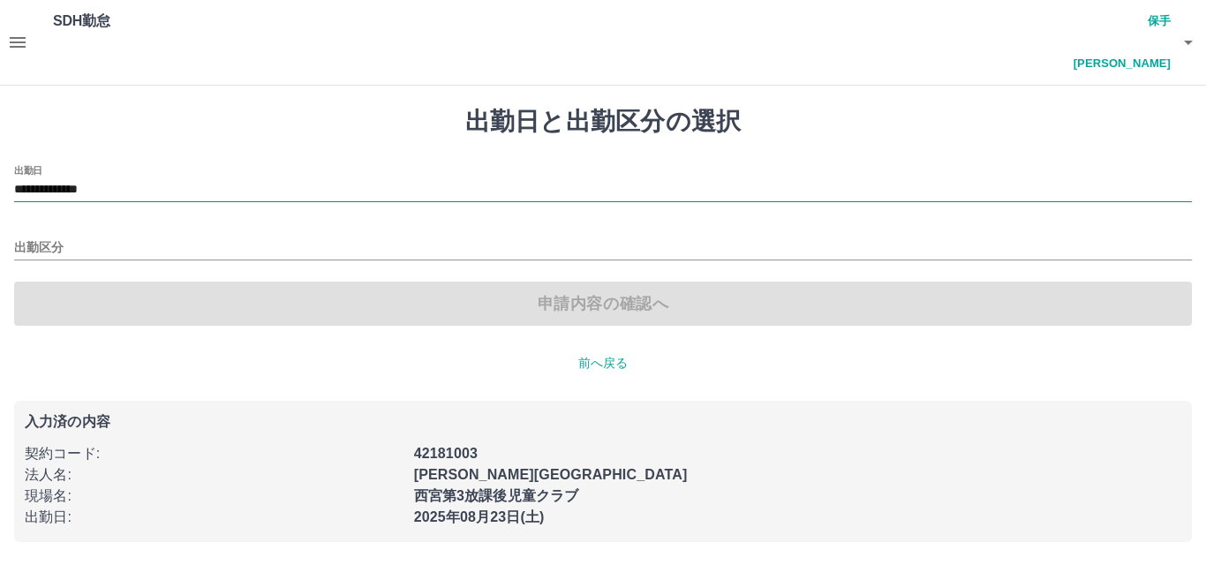
click at [137, 179] on input "**********" at bounding box center [603, 190] width 1178 height 22
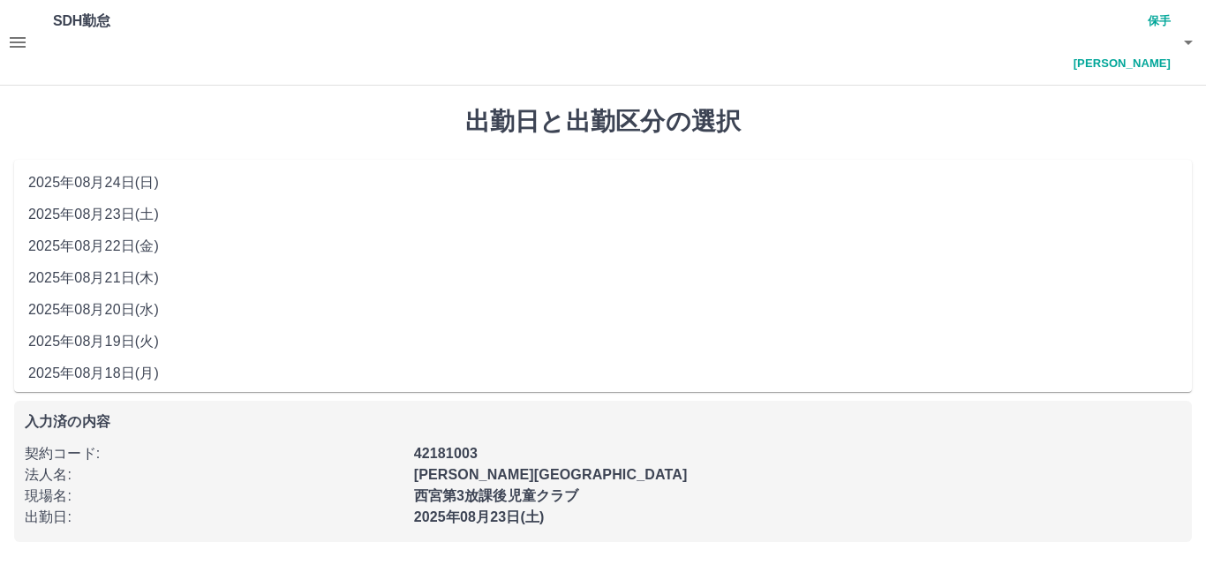
click at [151, 238] on li "2025年08月22日(金)" at bounding box center [603, 247] width 1178 height 32
type input "**********"
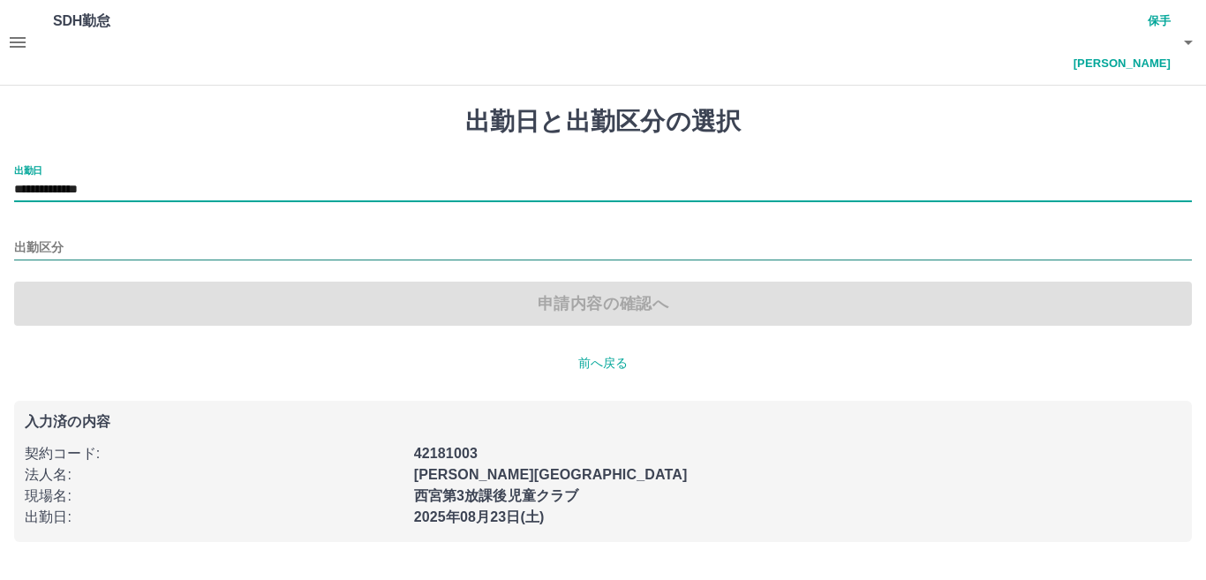
click at [141, 238] on input "出勤区分" at bounding box center [603, 249] width 1178 height 22
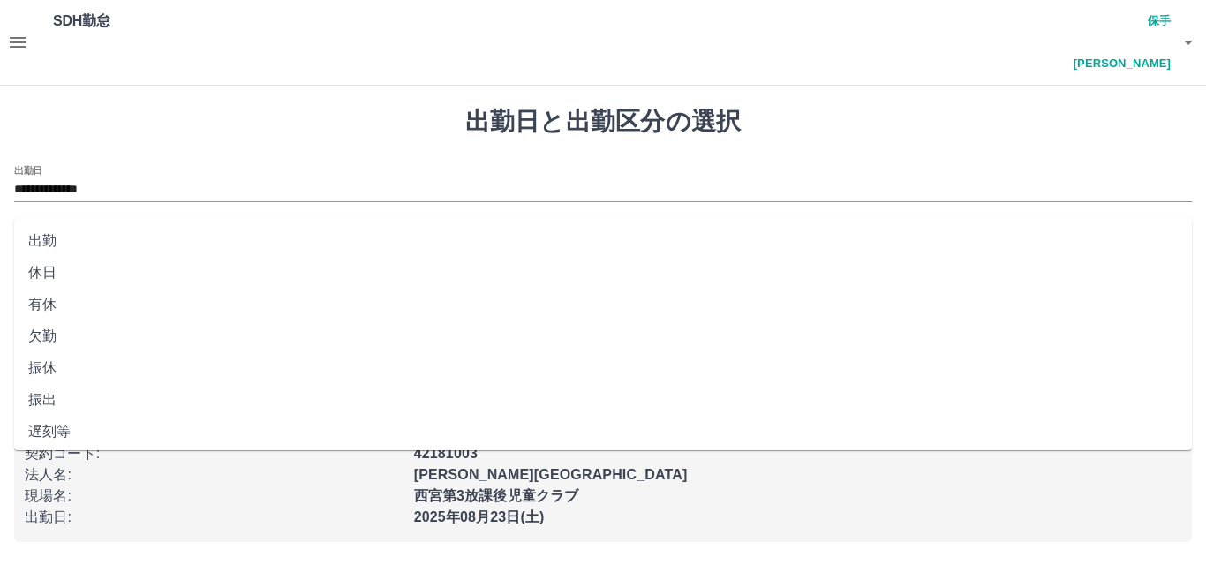
click at [142, 235] on li "出勤" at bounding box center [603, 241] width 1178 height 32
type input "**"
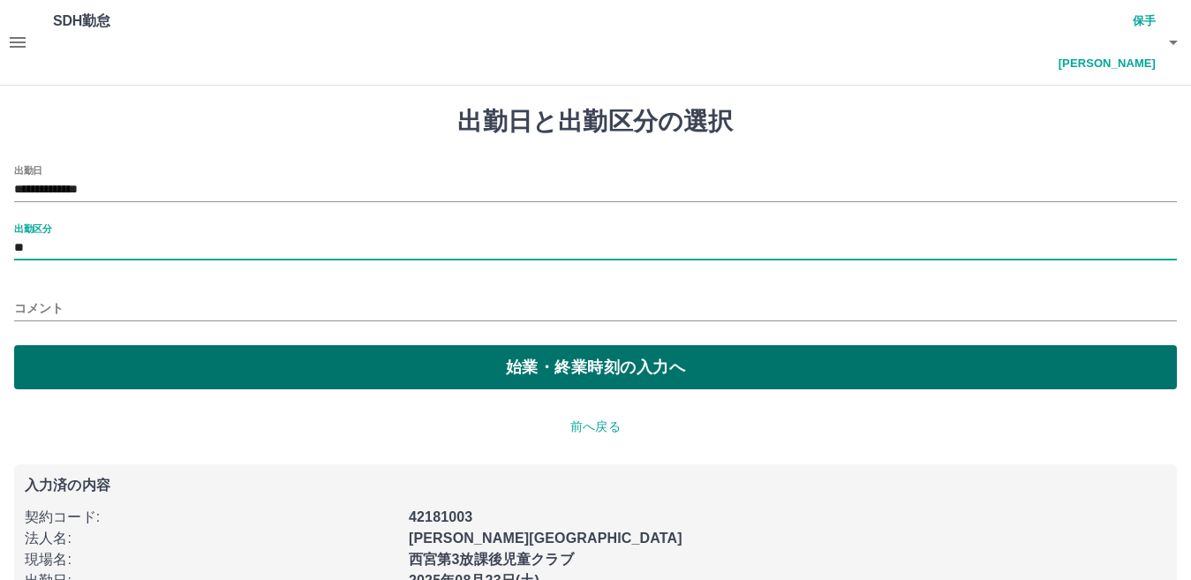
click at [147, 345] on button "始業・終業時刻の入力へ" at bounding box center [595, 367] width 1163 height 44
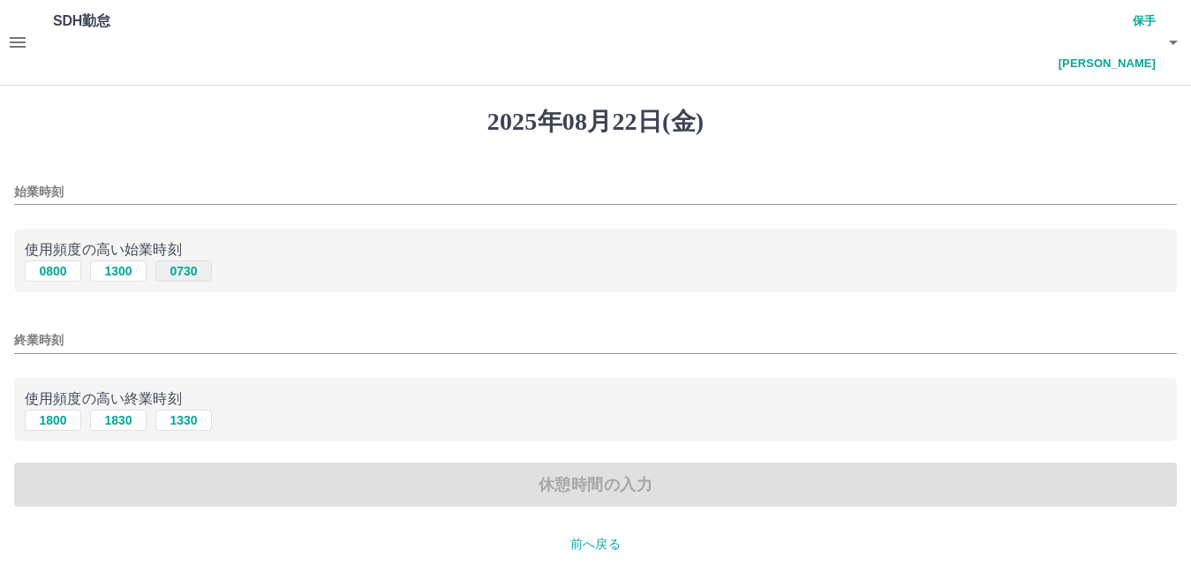
click at [193, 261] on button "0730" at bounding box center [183, 271] width 57 height 21
type input "****"
click at [96, 328] on input "終業時刻" at bounding box center [595, 341] width 1163 height 26
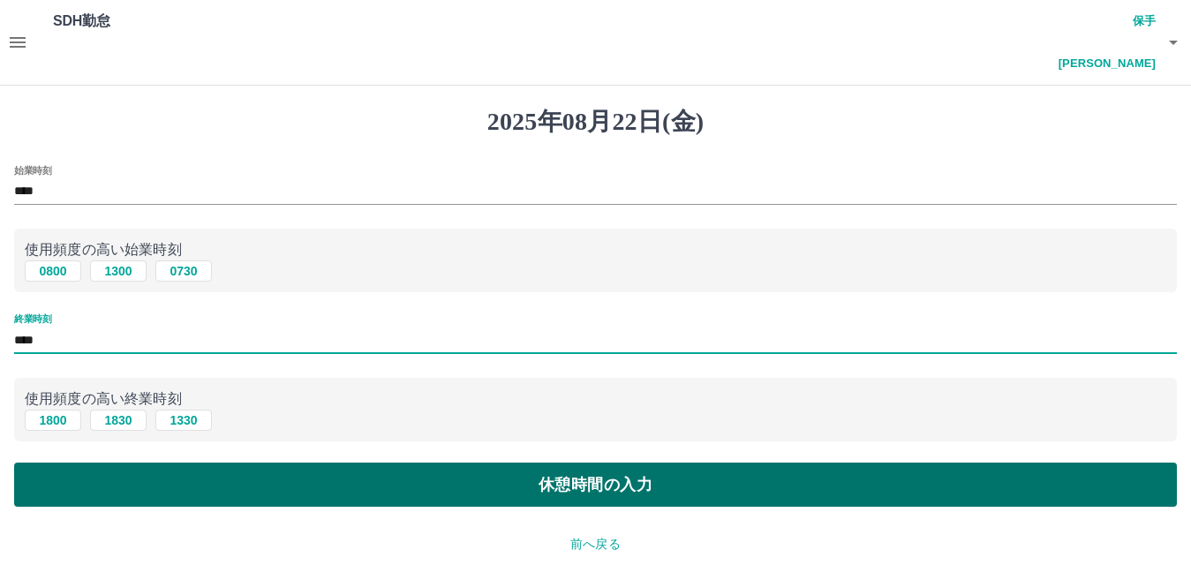
type input "****"
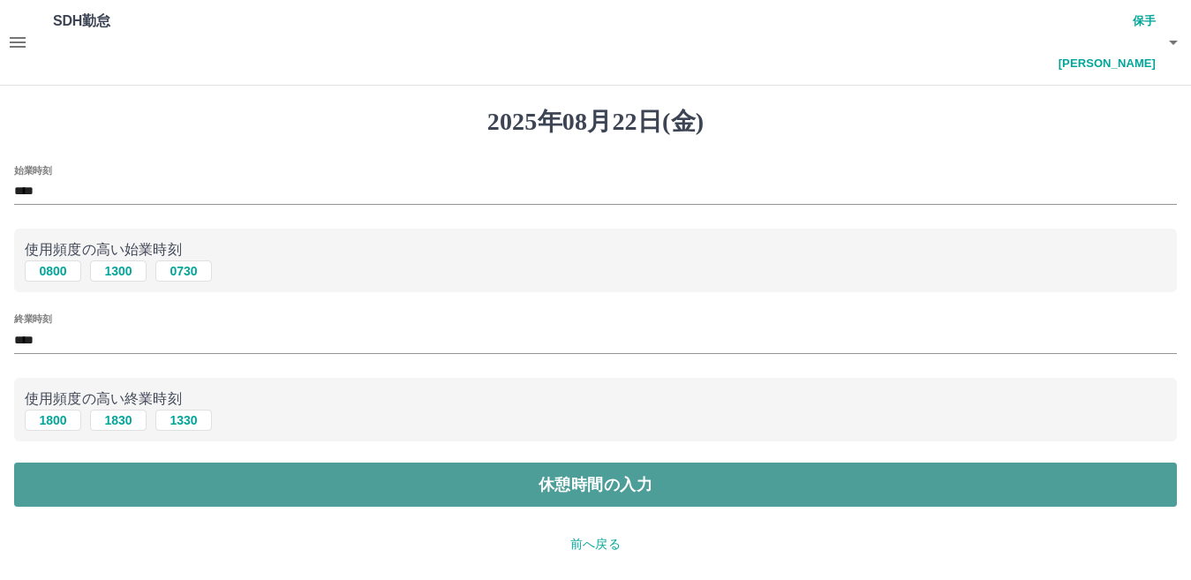
click at [496, 463] on button "休憩時間の入力" at bounding box center [595, 485] width 1163 height 44
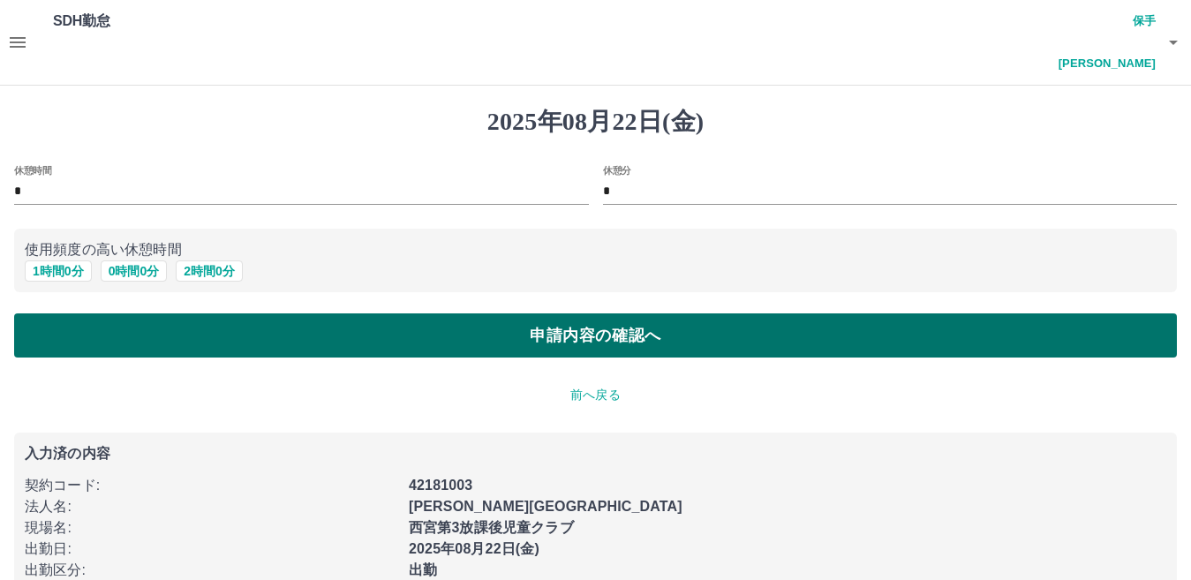
click at [130, 314] on button "申請内容の確認へ" at bounding box center [595, 336] width 1163 height 44
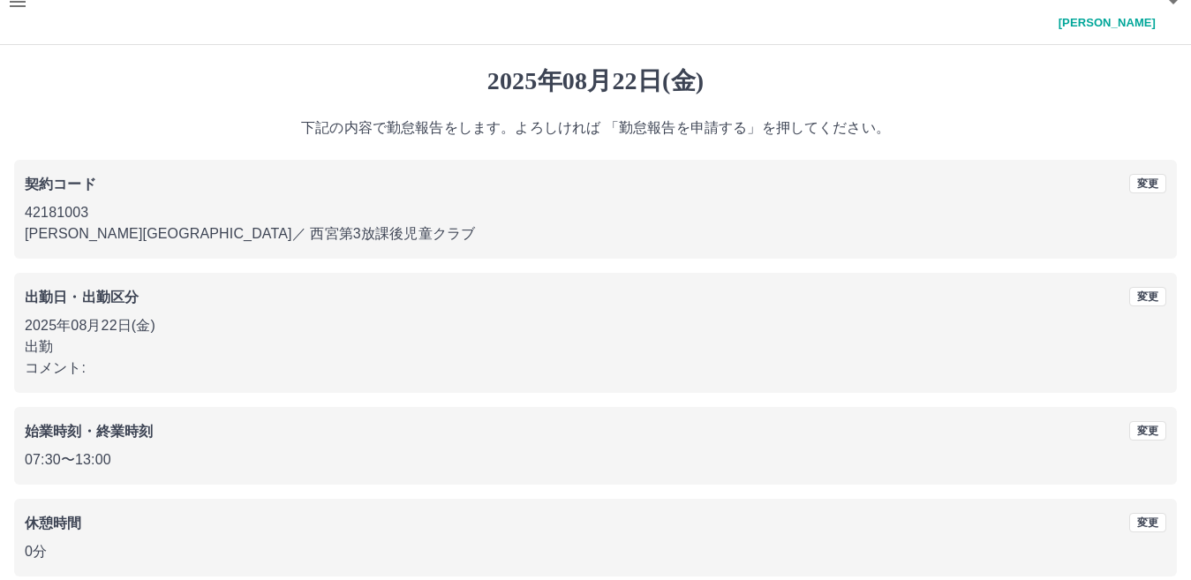
scroll to position [81, 0]
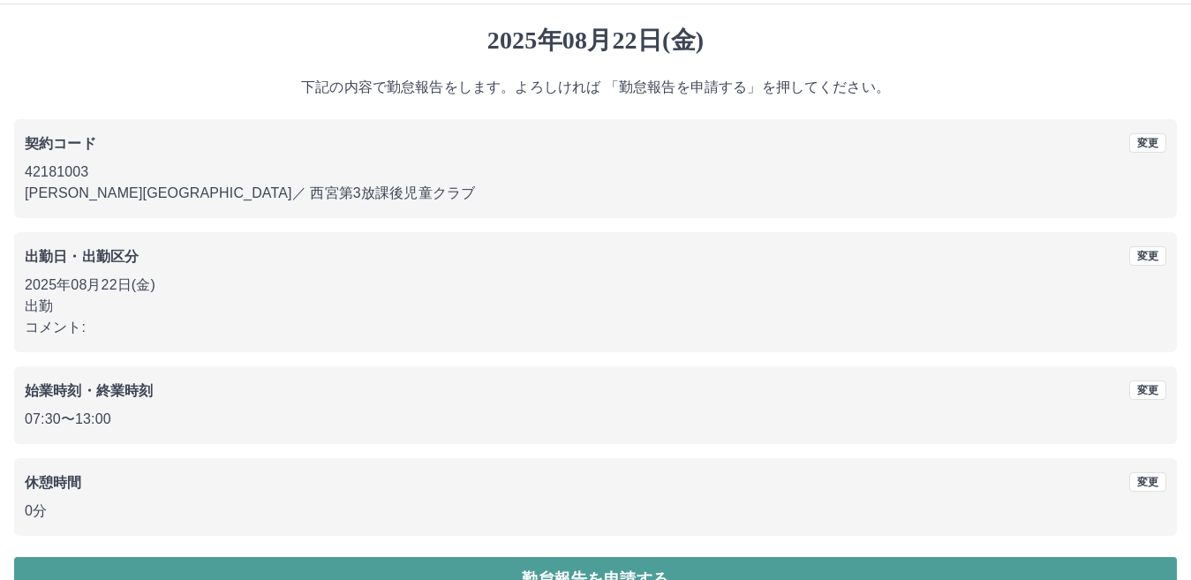
click at [347, 557] on button "勤怠報告を申請する" at bounding box center [595, 579] width 1163 height 44
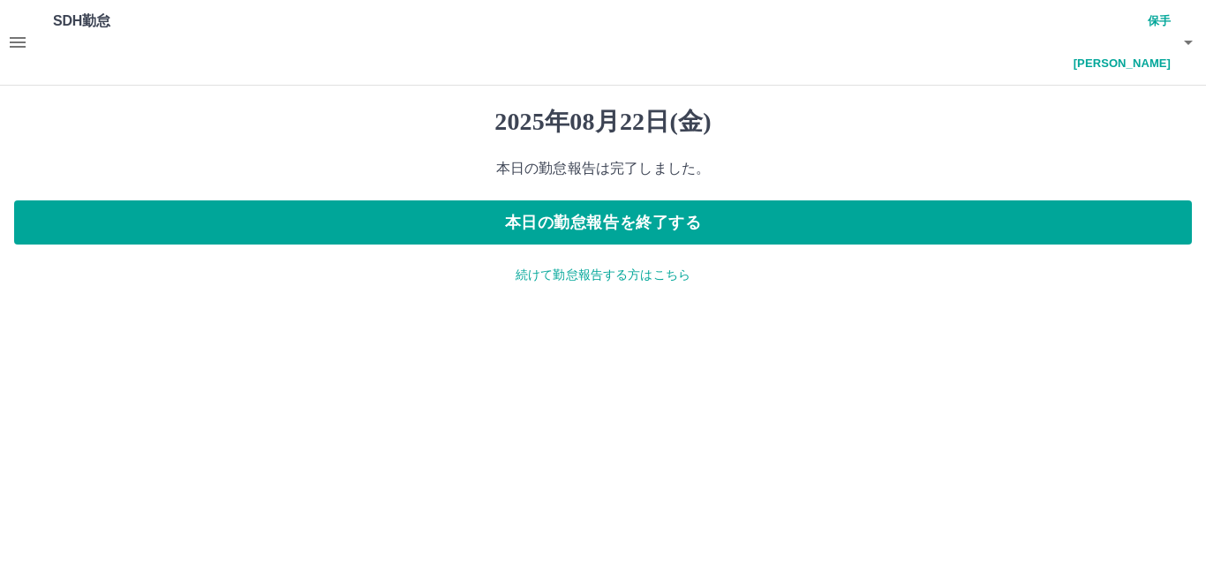
click at [13, 37] on icon "button" at bounding box center [18, 42] width 16 height 11
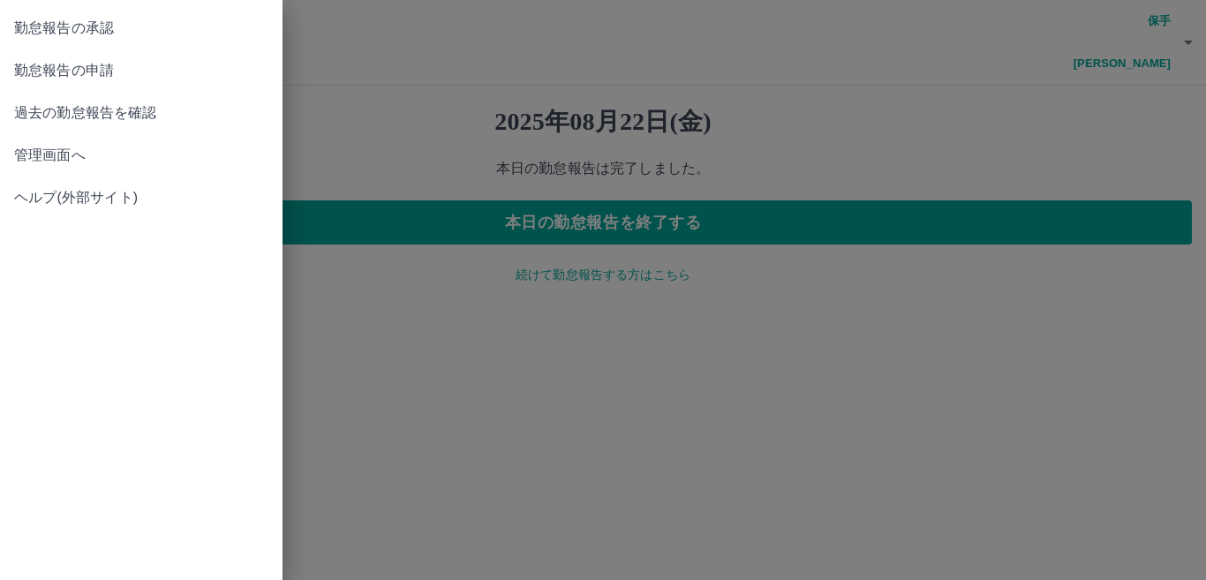
click at [132, 38] on span "勤怠報告の承認" at bounding box center [141, 28] width 254 height 21
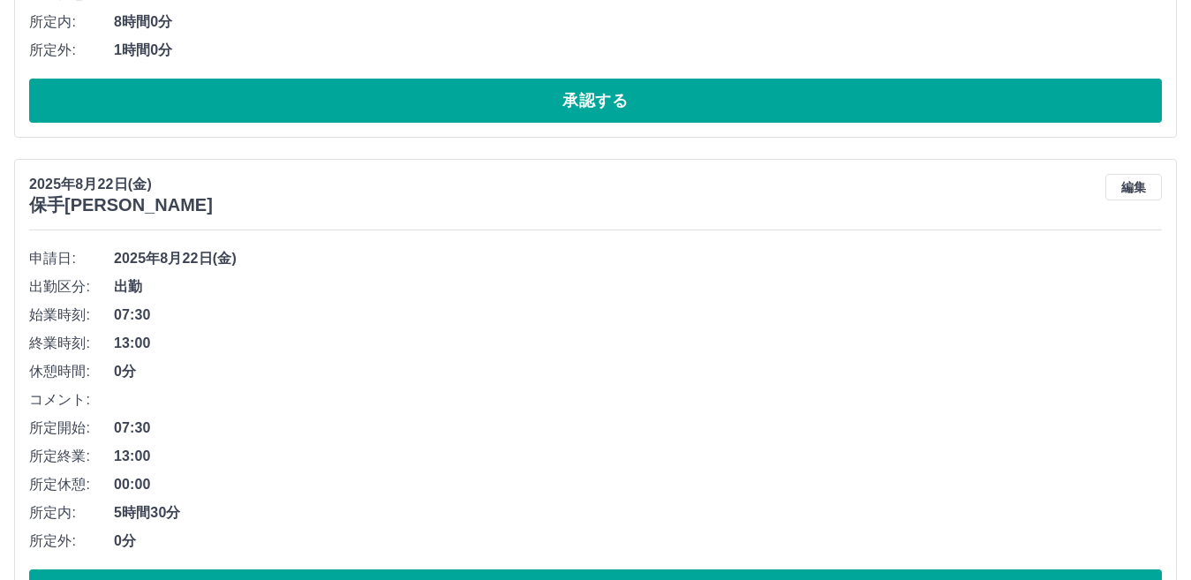
scroll to position [612, 0]
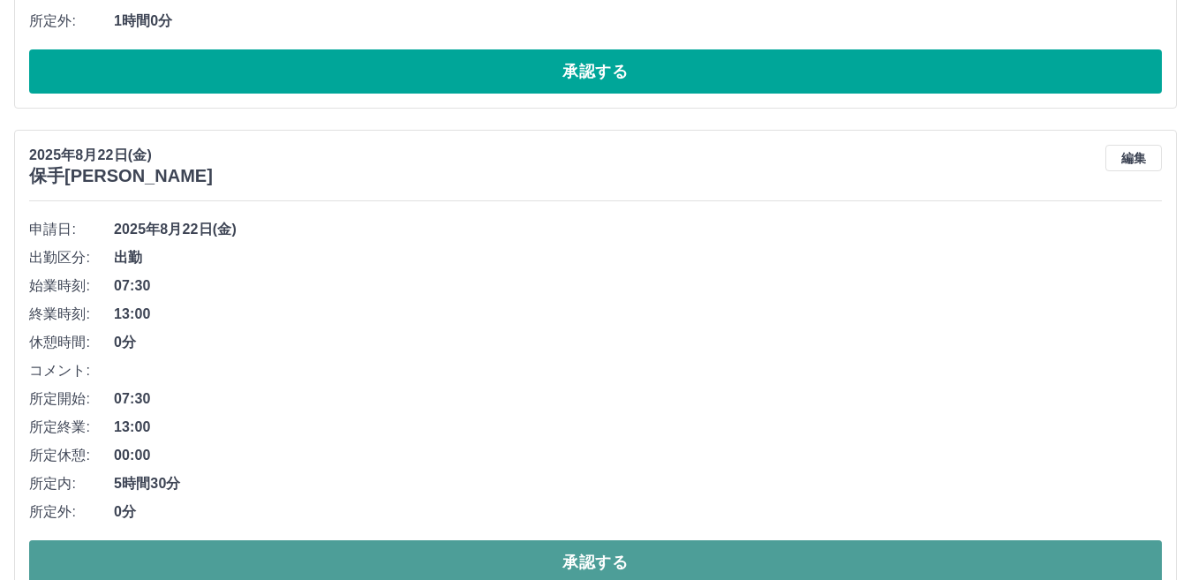
click at [529, 541] on button "承認する" at bounding box center [595, 563] width 1133 height 44
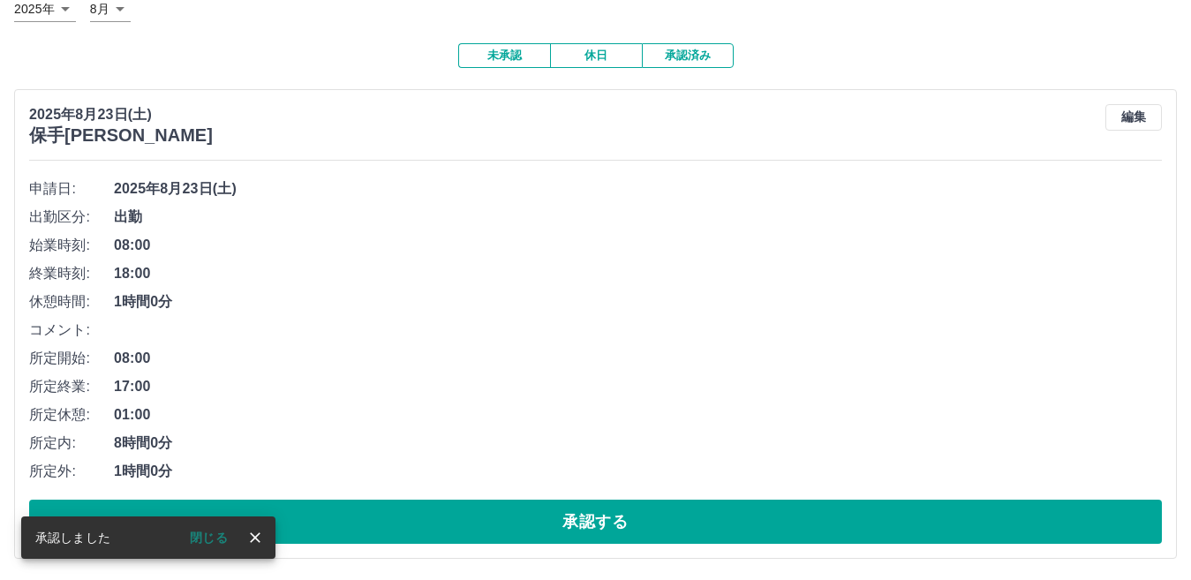
scroll to position [121, 0]
